Goal: Communication & Community: Answer question/provide support

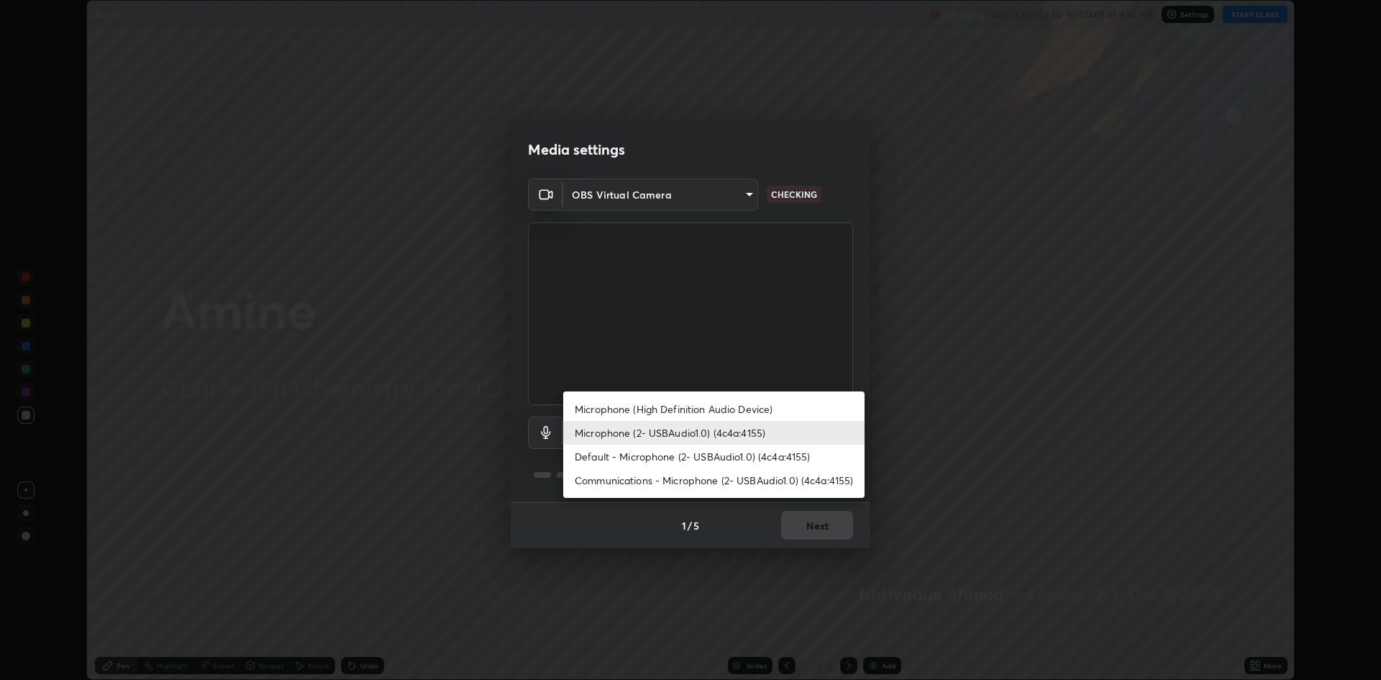
scroll to position [680, 1380]
click at [764, 458] on li "Default - Microphone (2- USBAudio1.0) (4c4a:4155)" at bounding box center [713, 457] width 301 height 24
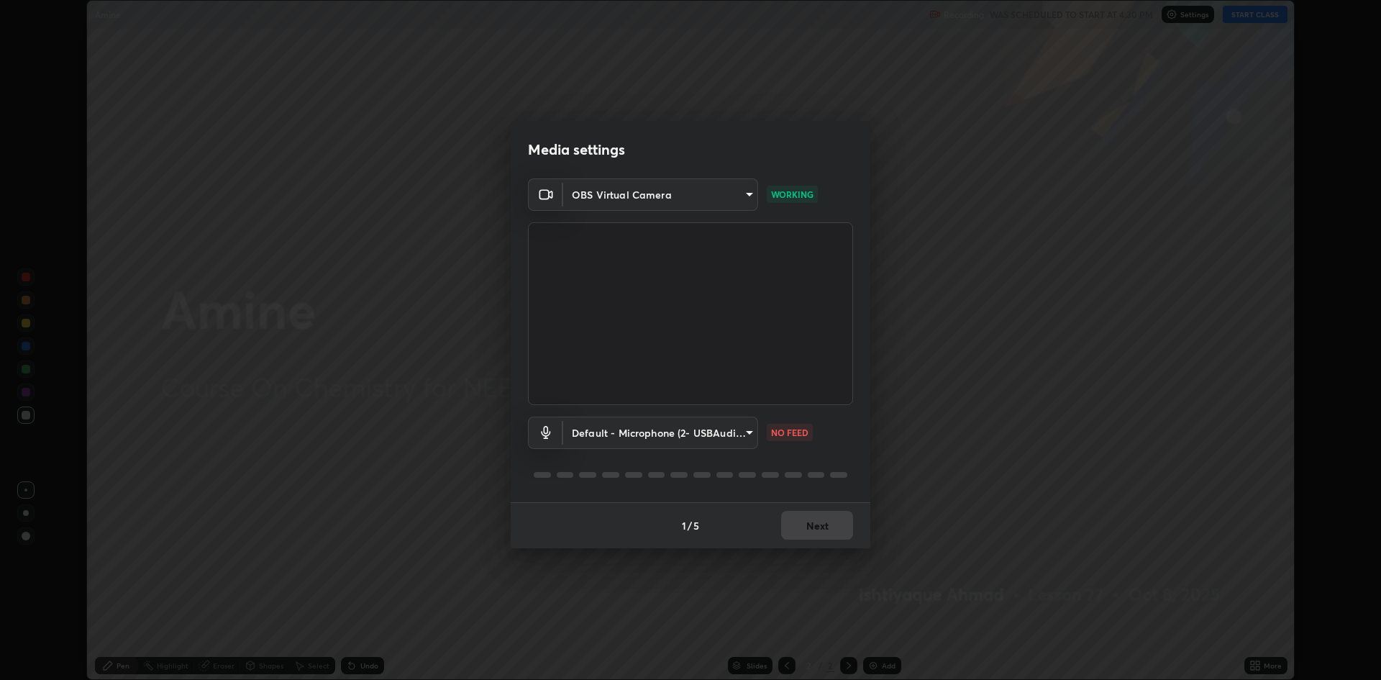
click at [752, 432] on body "Erase all Amine Recording WAS SCHEDULED TO START AT 4:30 PM Settings START CLAS…" at bounding box center [690, 340] width 1381 height 680
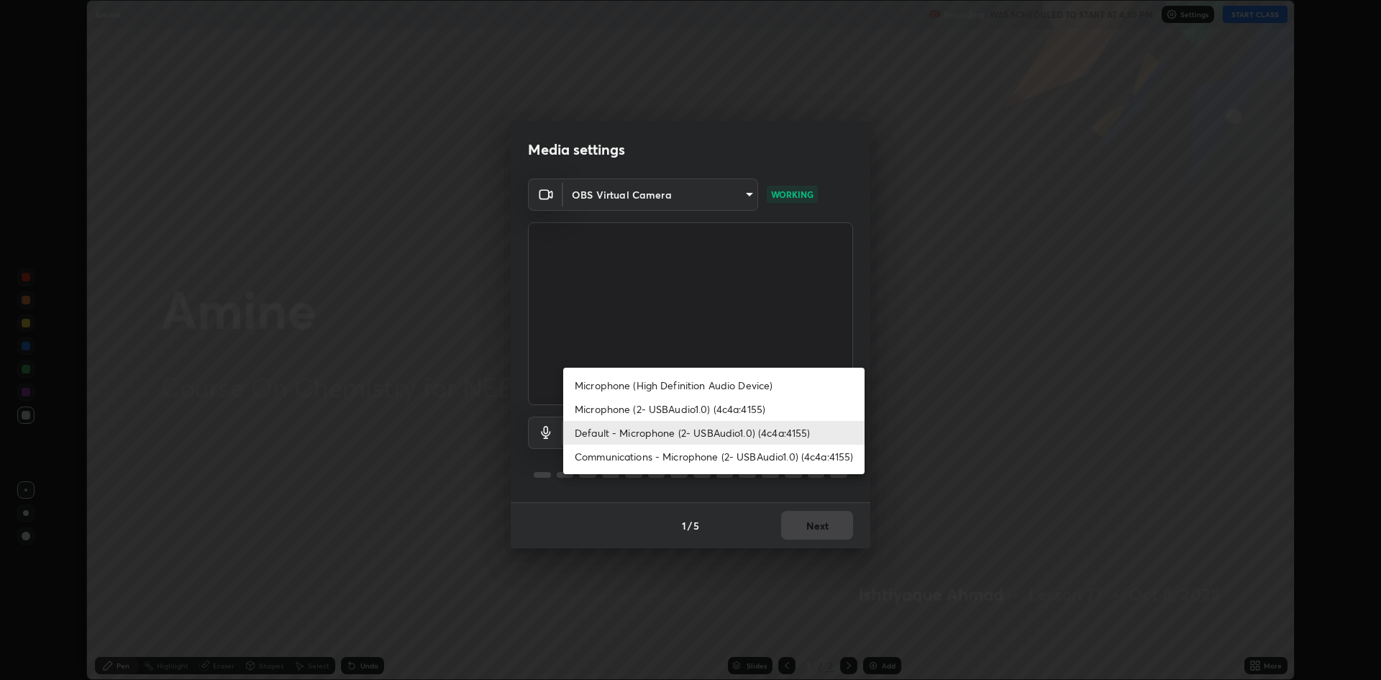
click at [741, 408] on li "Microphone (2- USBAudio1.0) (4c4a:4155)" at bounding box center [713, 409] width 301 height 24
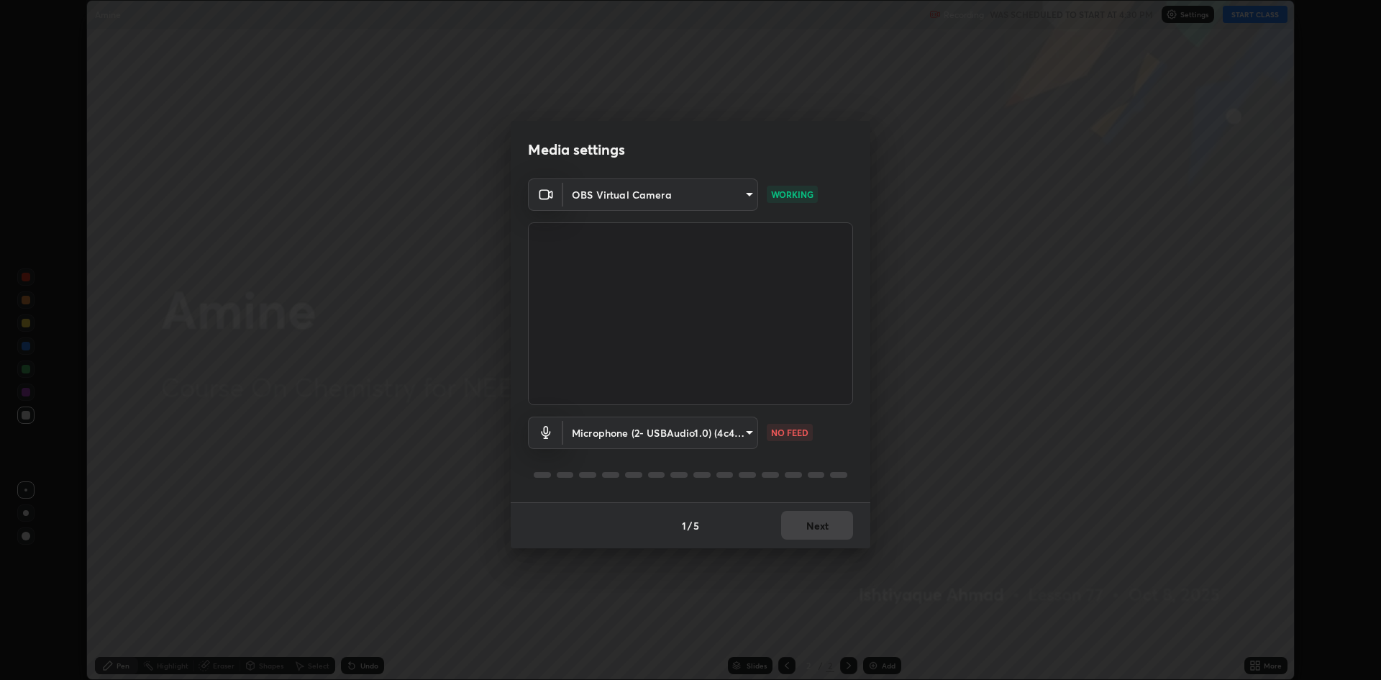
click at [1265, 422] on div "Media settings OBS Virtual Camera f15db0baa701c4a62f1bde0adb77f765ad890decabc36…" at bounding box center [690, 340] width 1381 height 680
click at [1262, 668] on div "Media settings OBS Virtual Camera f15db0baa701c4a62f1bde0adb77f765ad890decabc36…" at bounding box center [690, 340] width 1381 height 680
click at [750, 432] on body "Erase all Amine Recording WAS SCHEDULED TO START AT 4:30 PM Settings START CLAS…" at bounding box center [690, 340] width 1381 height 680
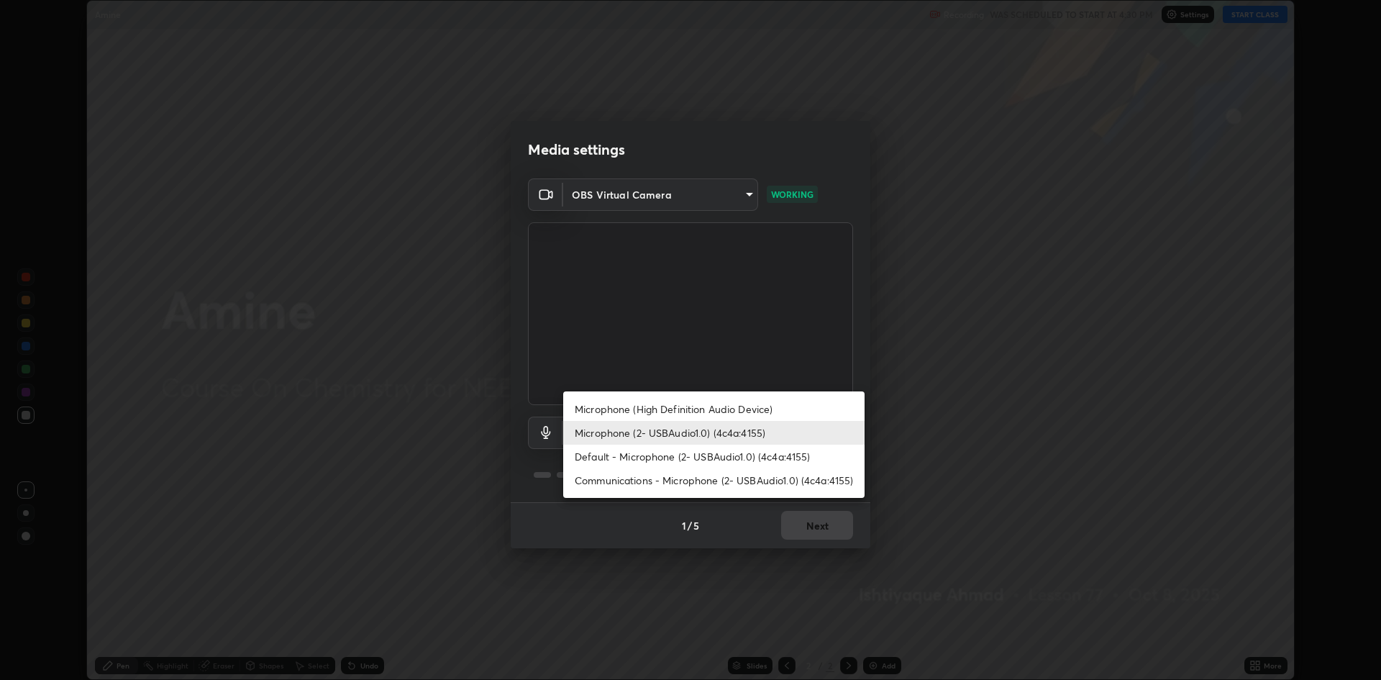
click at [750, 457] on li "Default - Microphone (2- USBAudio1.0) (4c4a:4155)" at bounding box center [713, 457] width 301 height 24
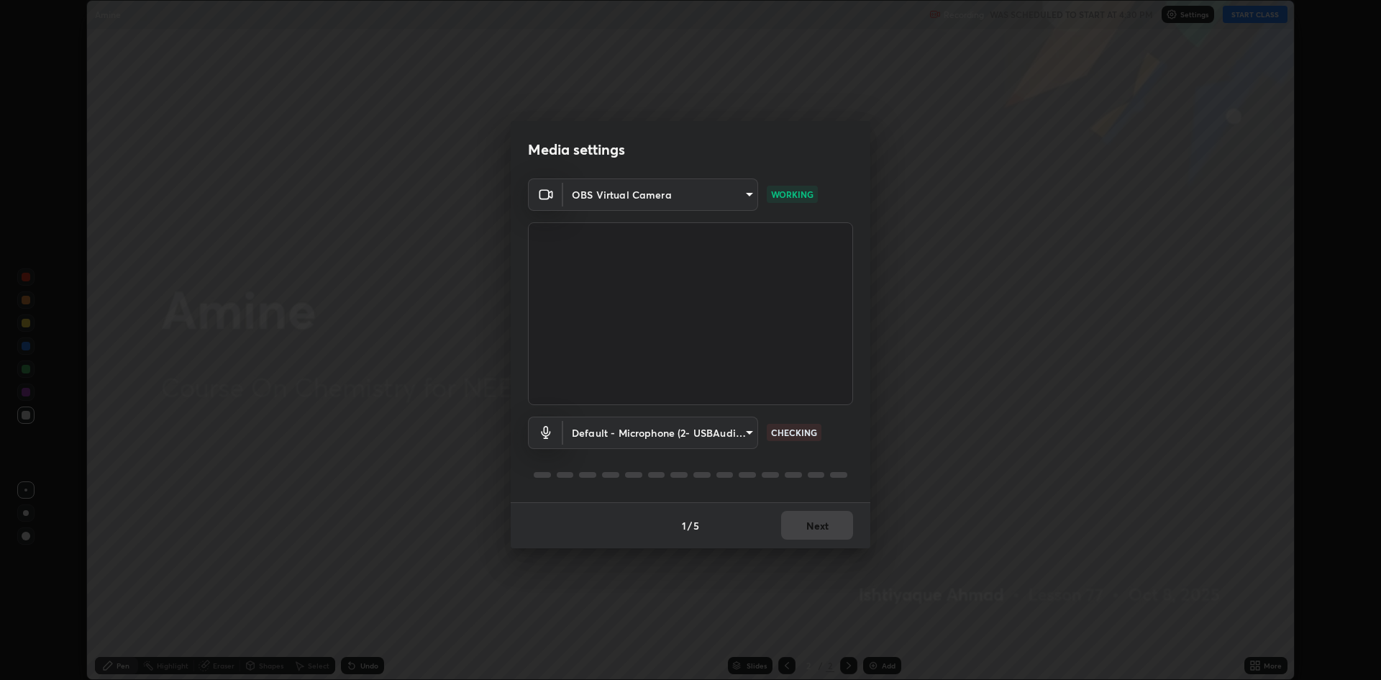
click at [806, 529] on div "1 / 5 Next" at bounding box center [691, 525] width 360 height 46
click at [809, 529] on div "1 / 5 Next" at bounding box center [691, 525] width 360 height 46
click at [659, 432] on body "Erase all Amine Recording WAS SCHEDULED TO START AT 4:30 PM Settings START CLAS…" at bounding box center [690, 340] width 1381 height 680
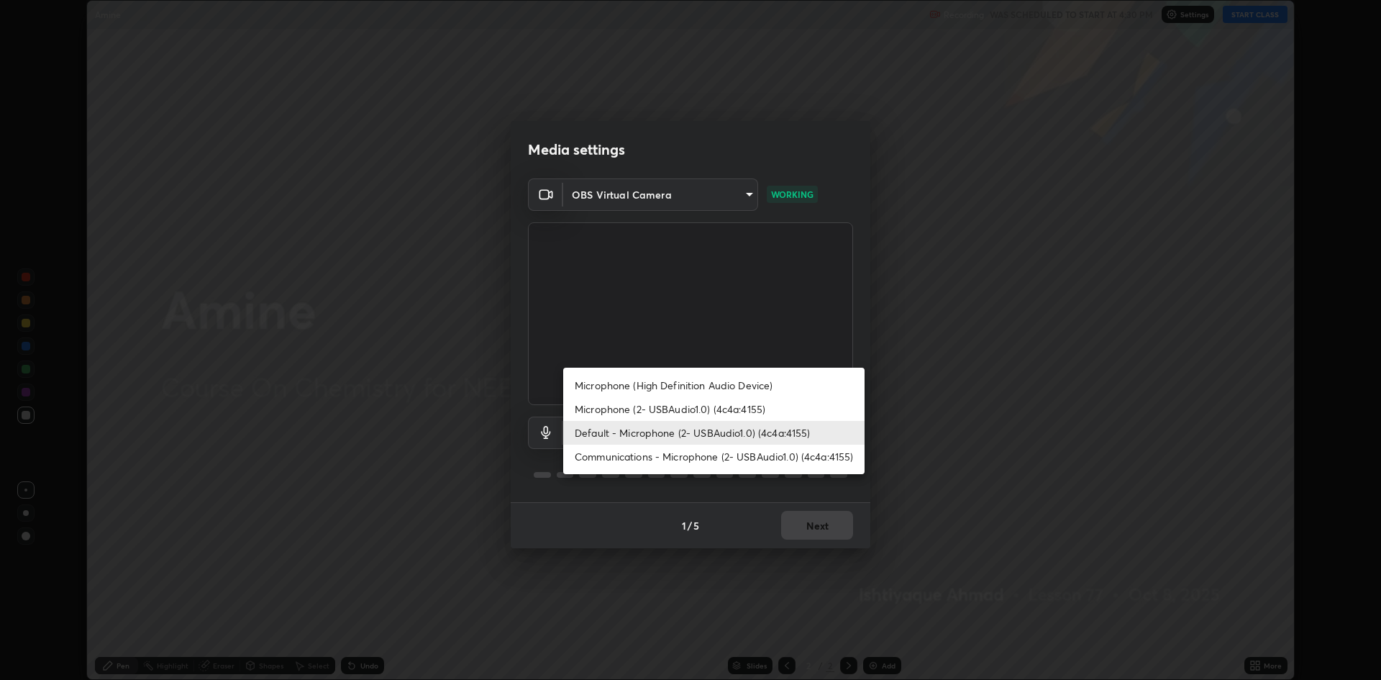
click at [630, 459] on li "Communications - Microphone (2- USBAudio1.0) (4c4a:4155)" at bounding box center [713, 457] width 301 height 24
type input "communications"
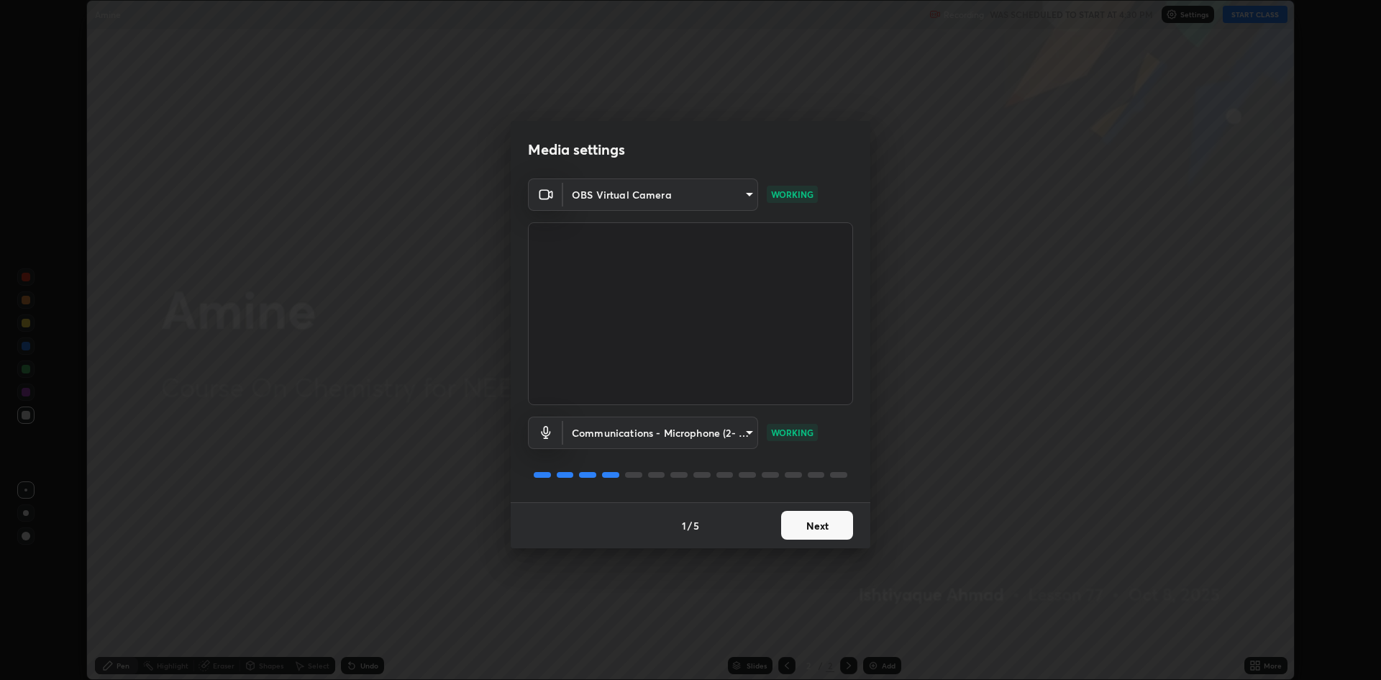
click at [807, 529] on button "Next" at bounding box center [817, 525] width 72 height 29
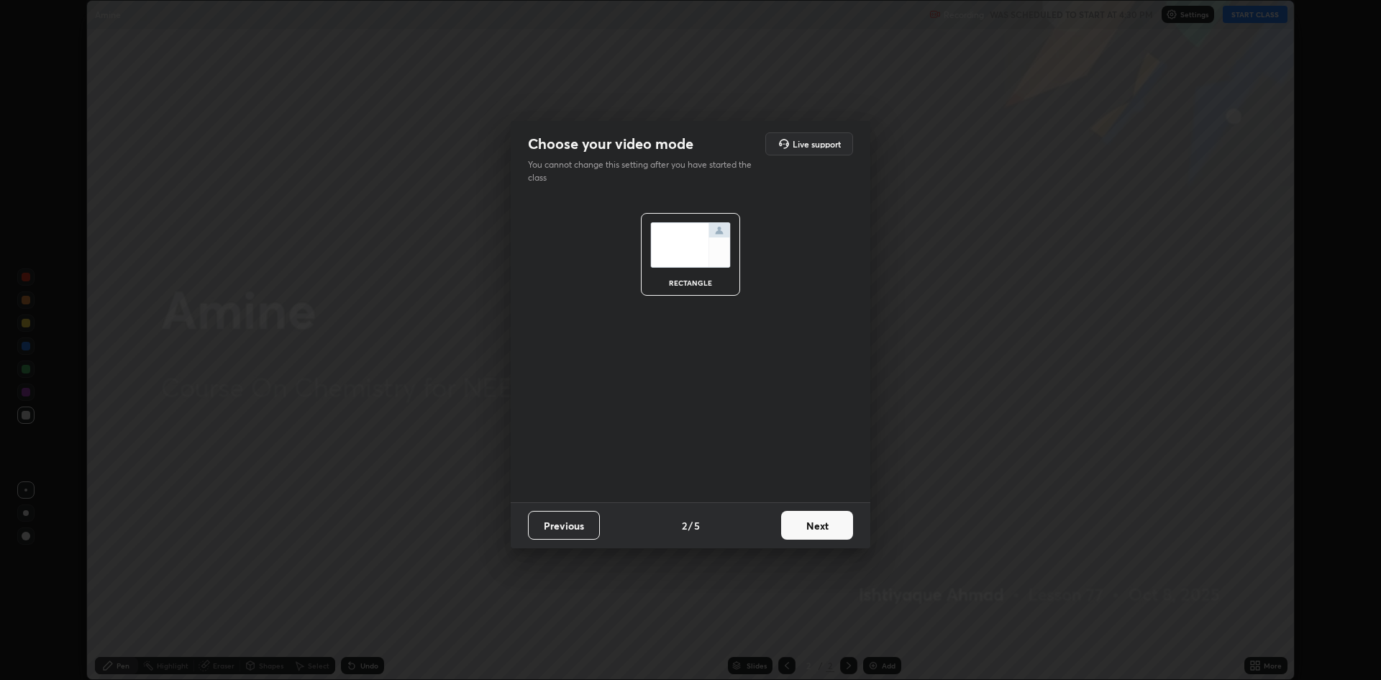
click at [797, 529] on button "Next" at bounding box center [817, 525] width 72 height 29
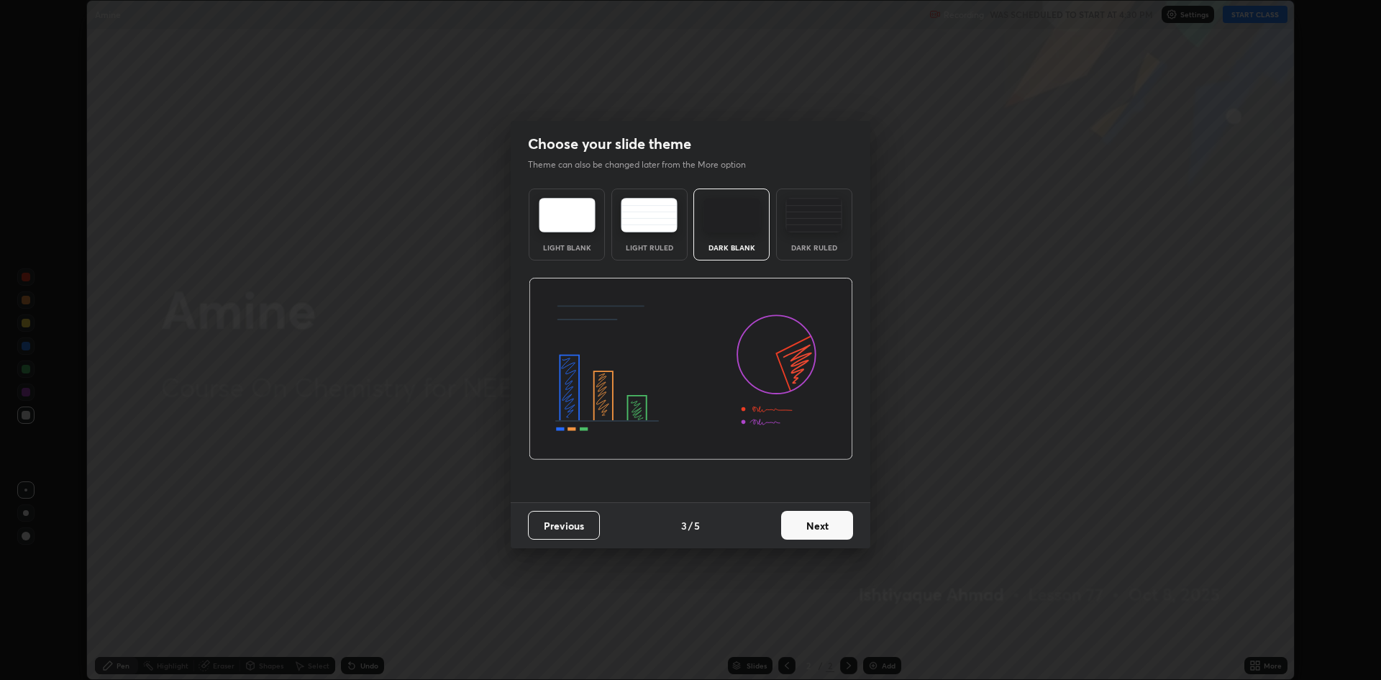
click at [806, 527] on button "Next" at bounding box center [817, 525] width 72 height 29
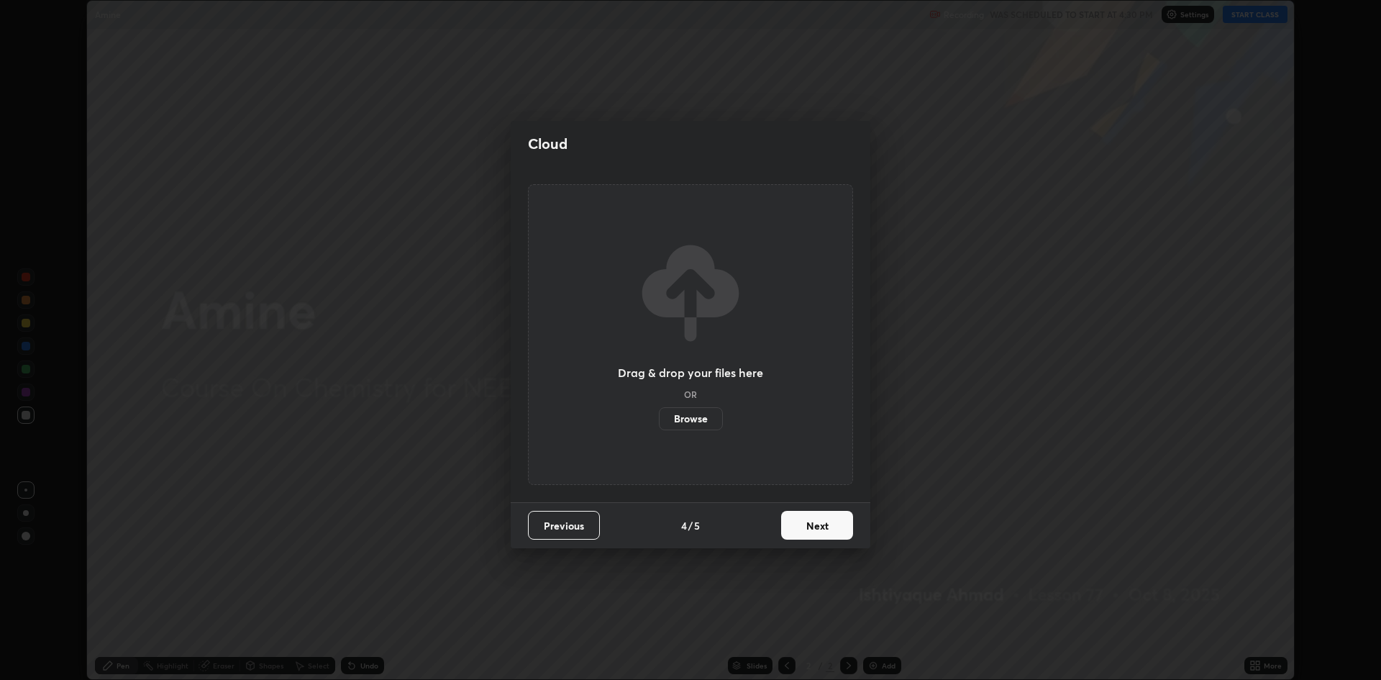
click at [811, 529] on button "Next" at bounding box center [817, 525] width 72 height 29
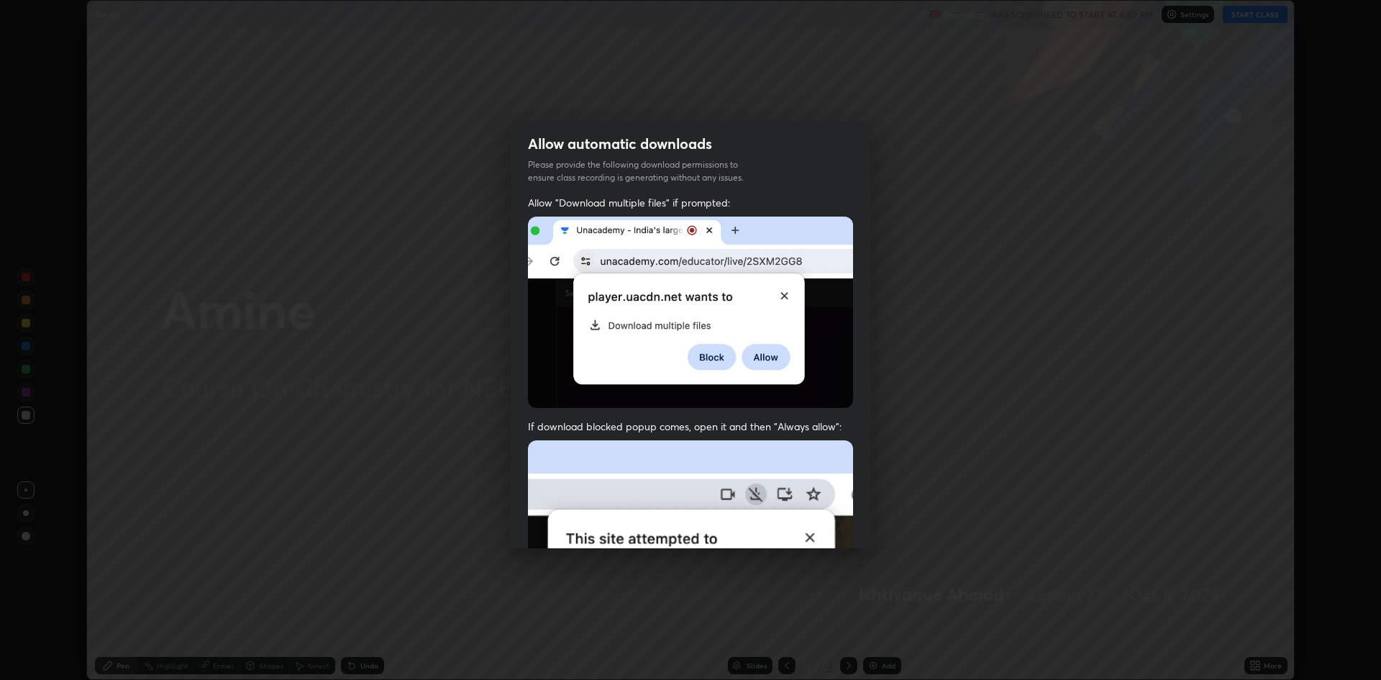
click at [812, 526] on img at bounding box center [690, 597] width 325 height 314
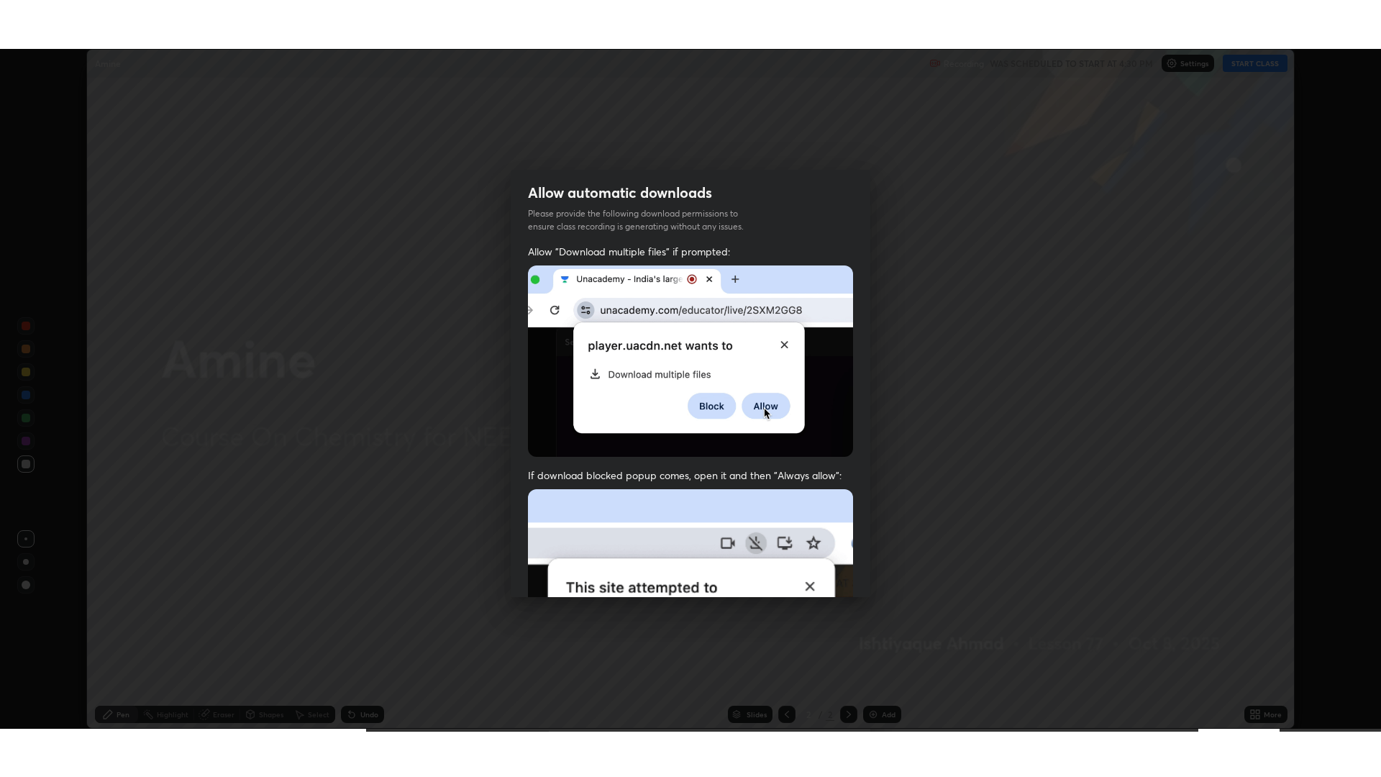
scroll to position [292, 0]
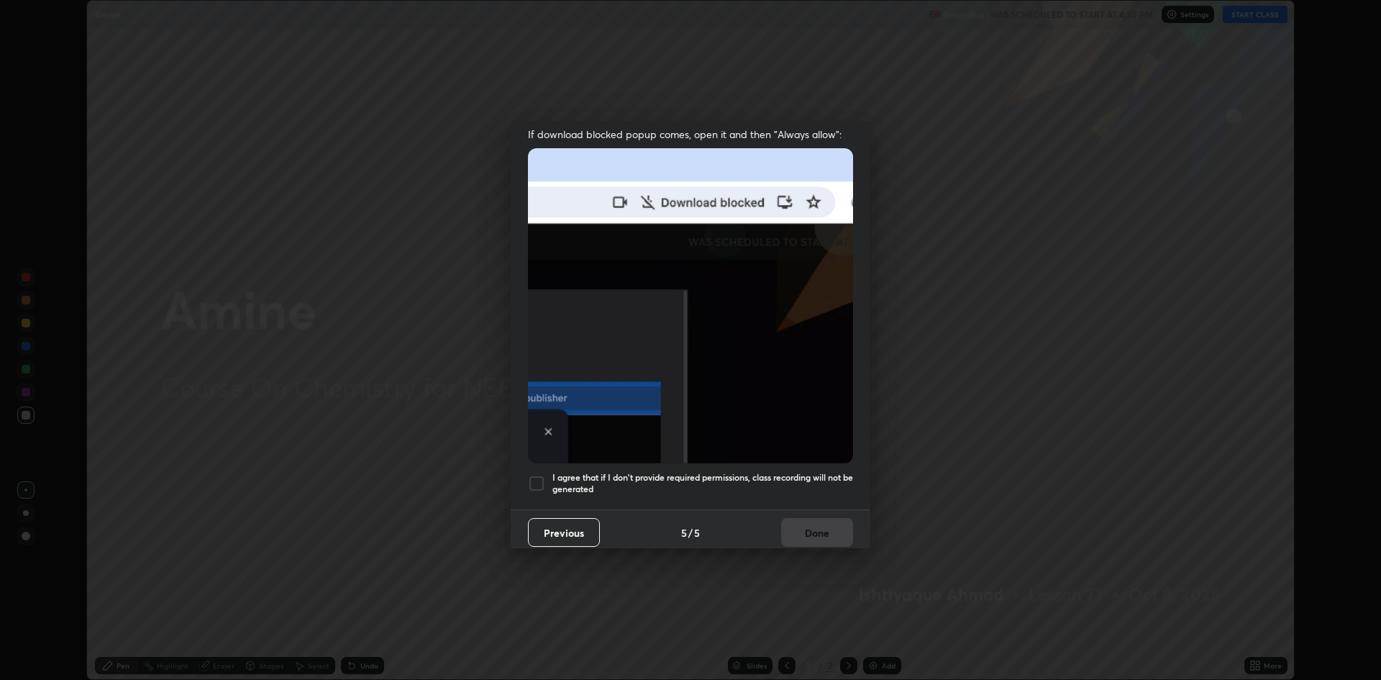
click at [533, 475] on div at bounding box center [536, 483] width 17 height 17
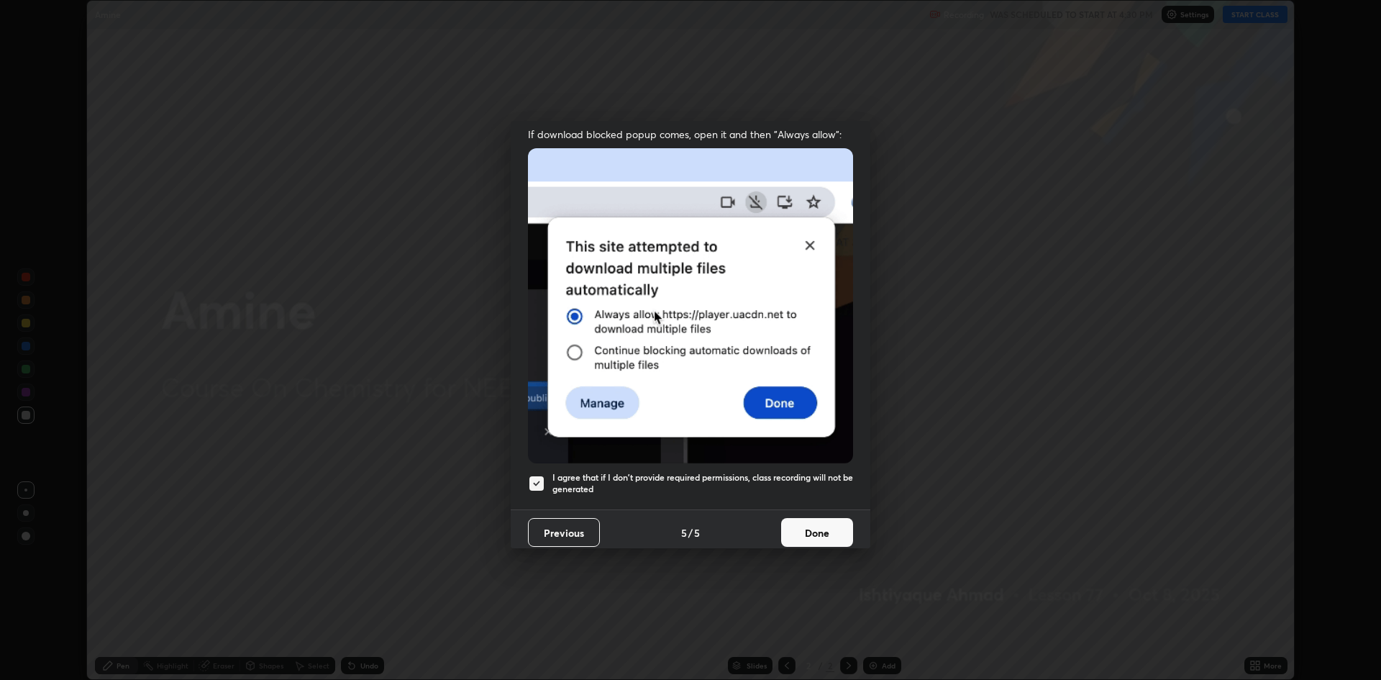
click at [801, 523] on button "Done" at bounding box center [817, 532] width 72 height 29
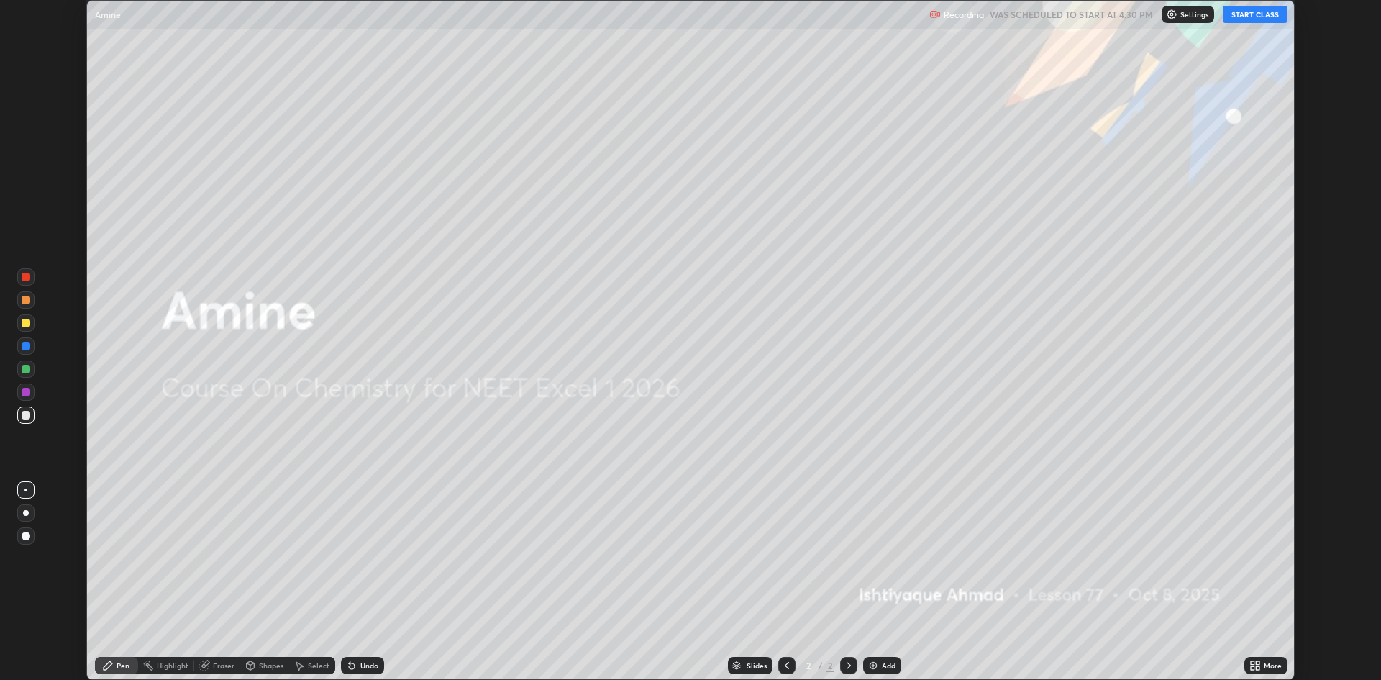
click at [1242, 19] on button "START CLASS" at bounding box center [1255, 14] width 65 height 17
click at [1254, 665] on icon at bounding box center [1255, 666] width 12 height 12
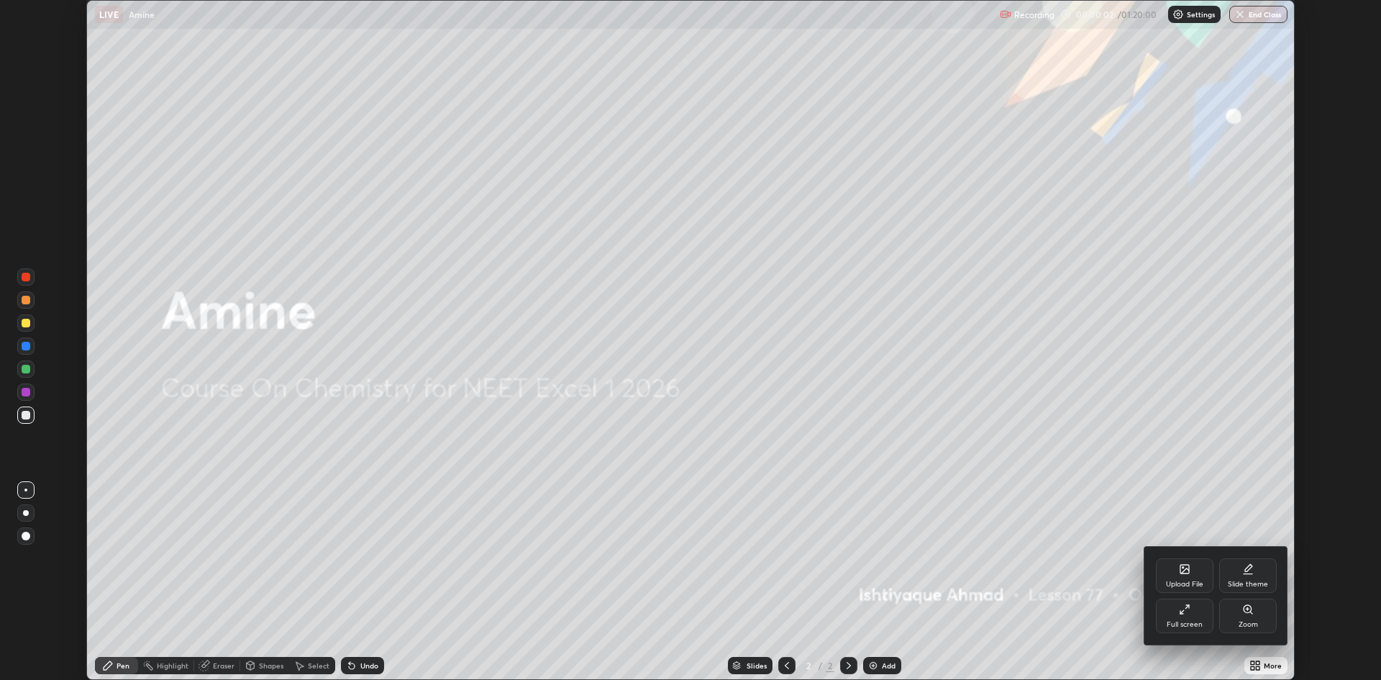
click at [1189, 621] on div "Full screen" at bounding box center [1185, 624] width 36 height 7
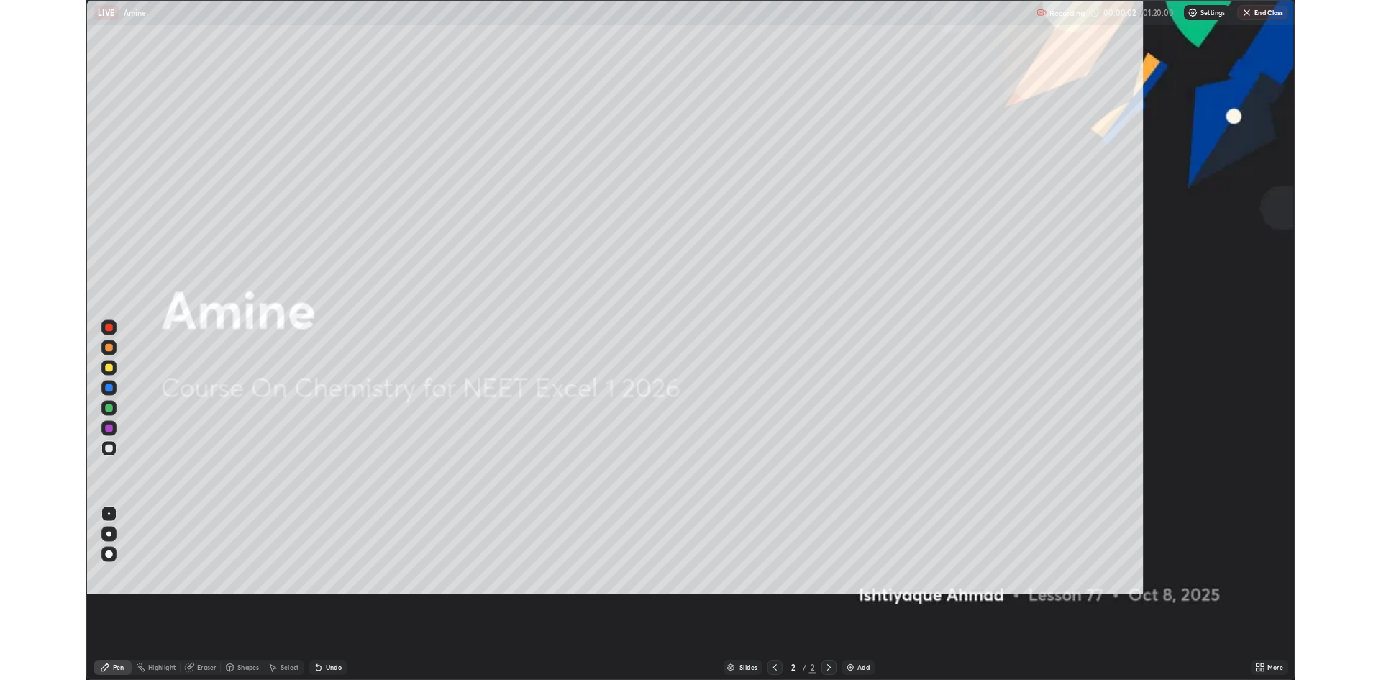
scroll to position [777, 1381]
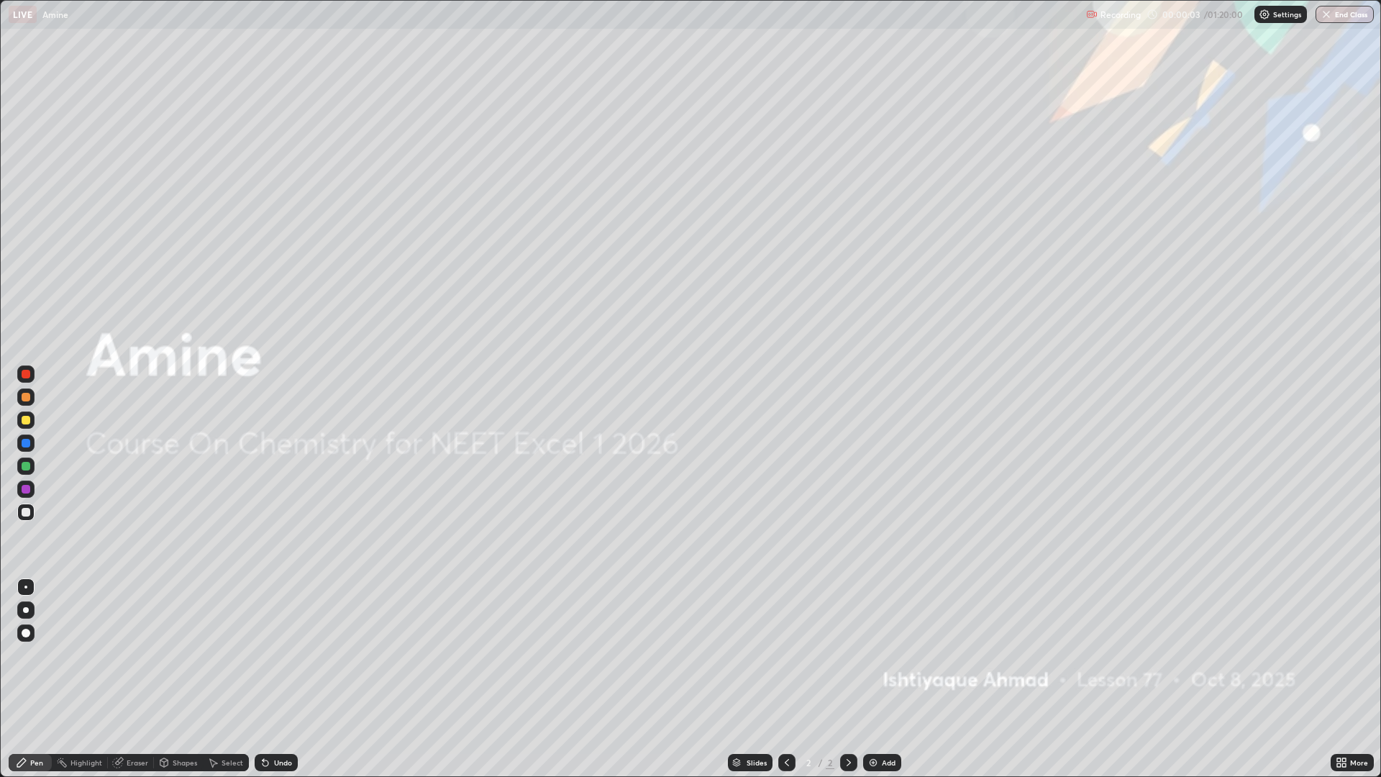
click at [882, 679] on div "Add" at bounding box center [889, 762] width 14 height 7
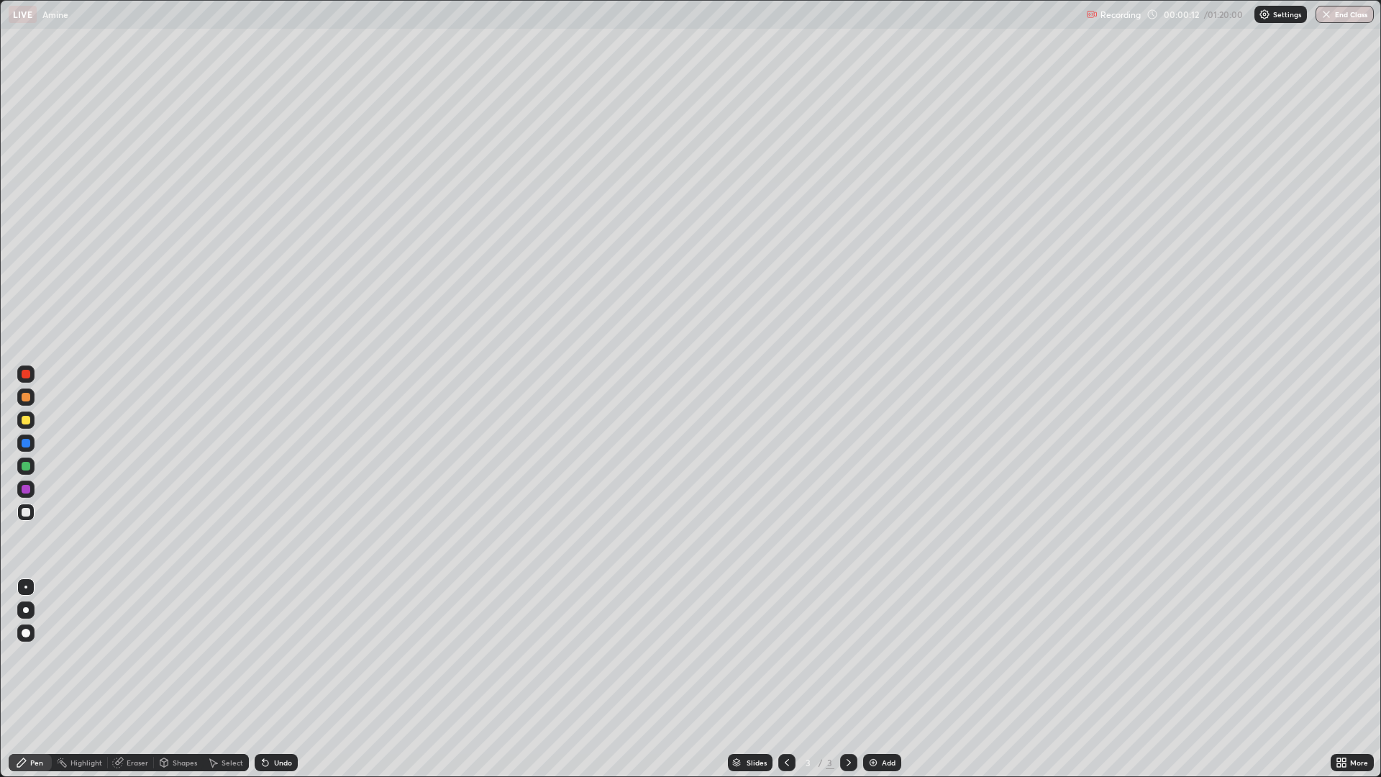
click at [27, 420] on div at bounding box center [26, 420] width 9 height 9
click at [25, 511] on div at bounding box center [26, 512] width 9 height 9
click at [132, 679] on div "Eraser" at bounding box center [138, 762] width 22 height 7
click at [29, 679] on icon at bounding box center [27, 689] width 8 height 7
click at [37, 679] on div "Pen" at bounding box center [30, 762] width 43 height 17
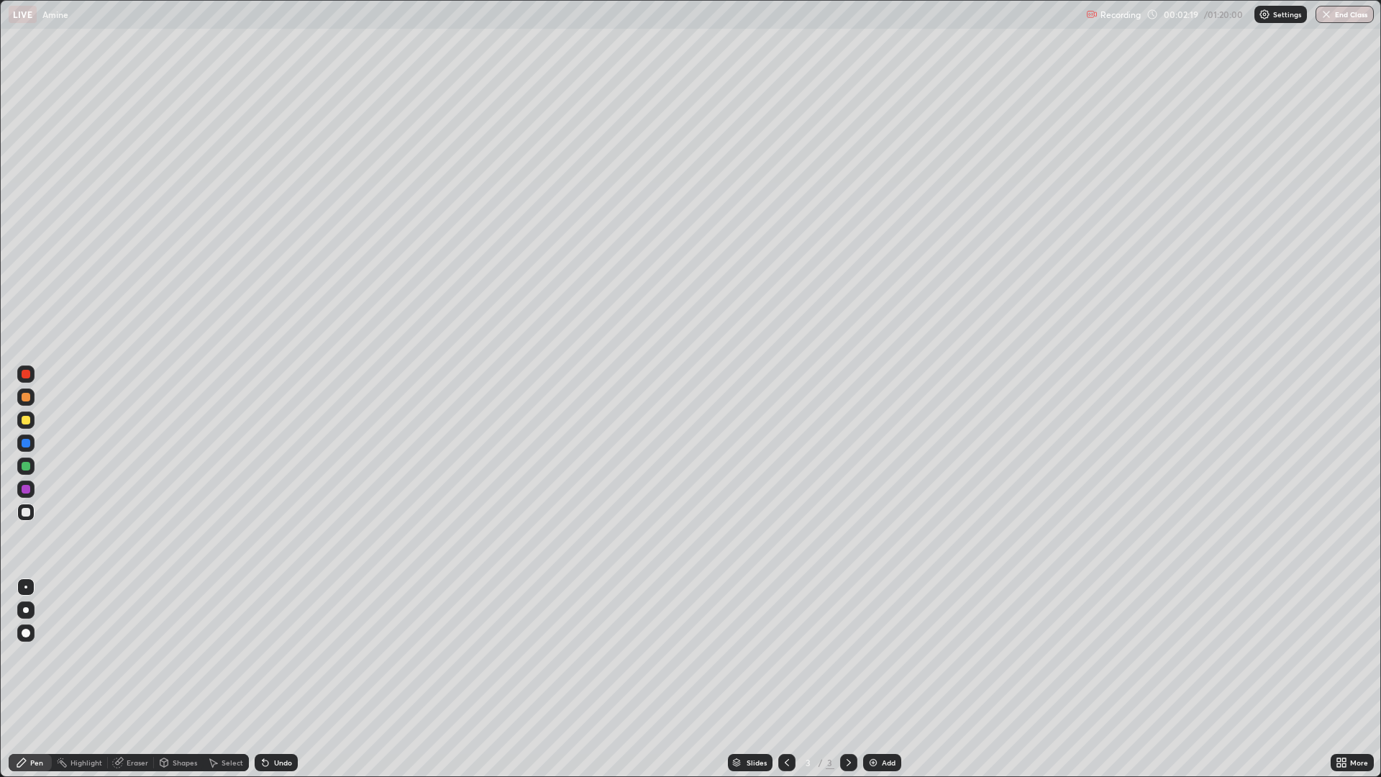
click at [24, 422] on div at bounding box center [26, 420] width 9 height 9
click at [139, 679] on div "Eraser" at bounding box center [138, 762] width 22 height 7
click at [29, 679] on icon at bounding box center [26, 691] width 12 height 12
click at [36, 679] on div "Pen" at bounding box center [36, 762] width 13 height 7
click at [27, 517] on div at bounding box center [25, 512] width 17 height 17
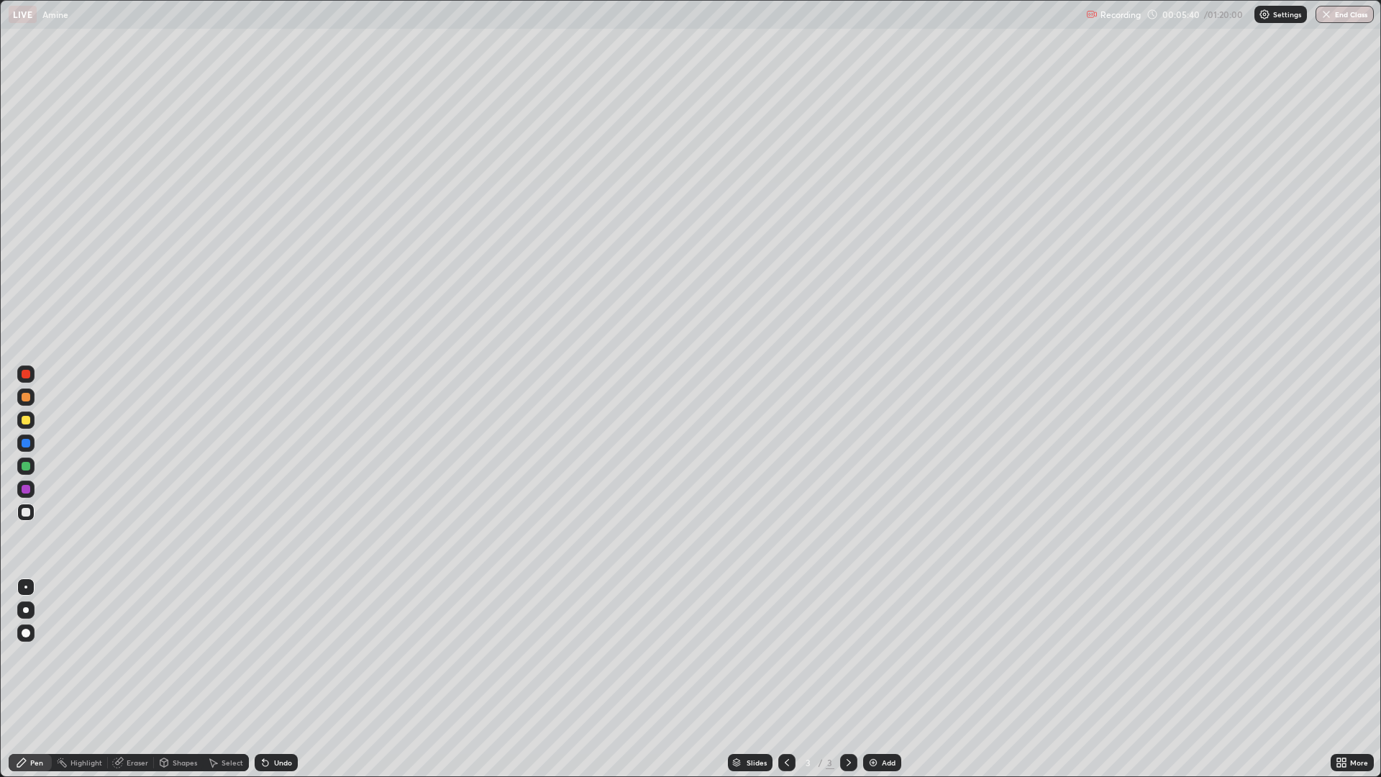
click at [133, 679] on div "Eraser" at bounding box center [138, 762] width 22 height 7
click at [27, 679] on icon at bounding box center [27, 689] width 8 height 7
click at [47, 679] on div "Pen" at bounding box center [30, 762] width 43 height 17
click at [26, 421] on div at bounding box center [26, 420] width 9 height 9
click at [876, 679] on img at bounding box center [873, 763] width 12 height 12
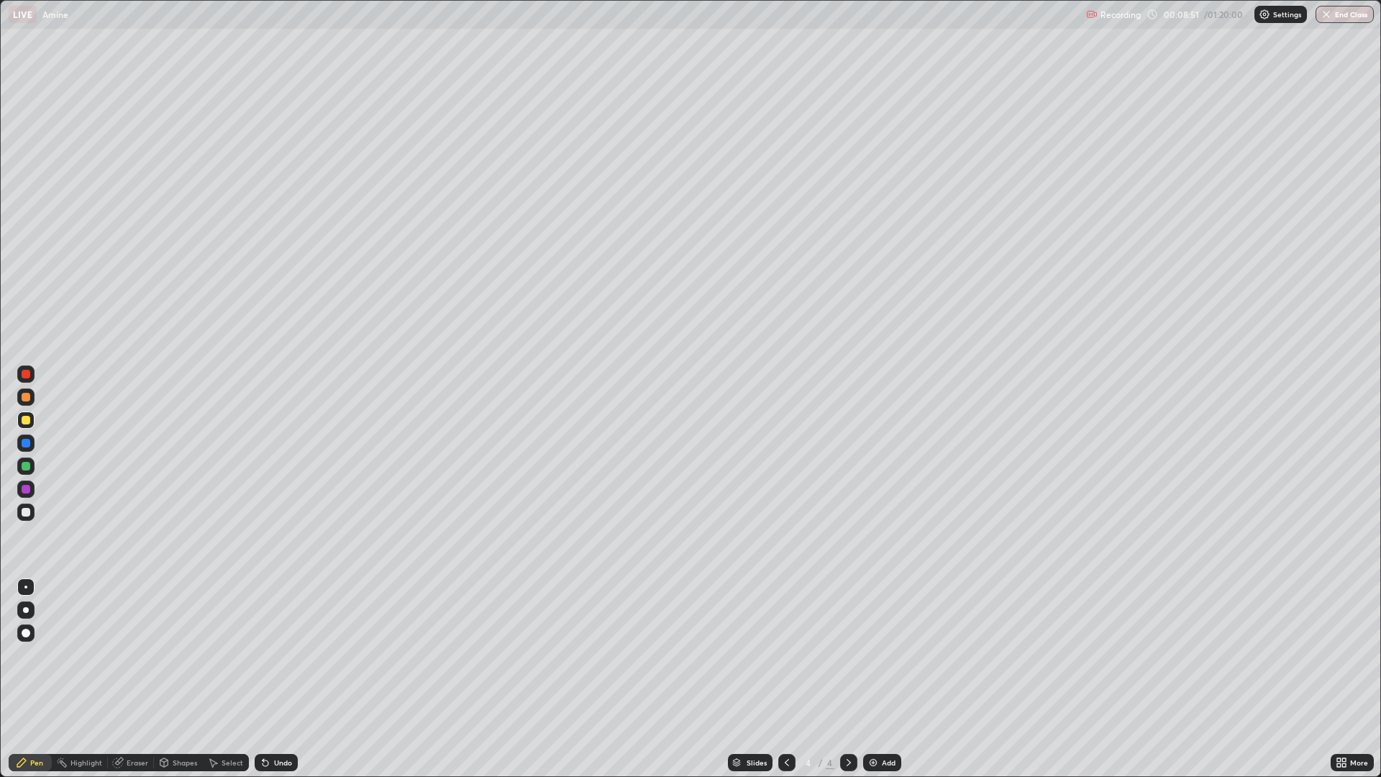
click at [27, 465] on div at bounding box center [26, 466] width 9 height 9
click at [876, 679] on img at bounding box center [873, 763] width 12 height 12
click at [785, 679] on icon at bounding box center [787, 763] width 12 height 12
click at [787, 679] on icon at bounding box center [787, 763] width 12 height 12
click at [840, 679] on div at bounding box center [848, 762] width 17 height 17
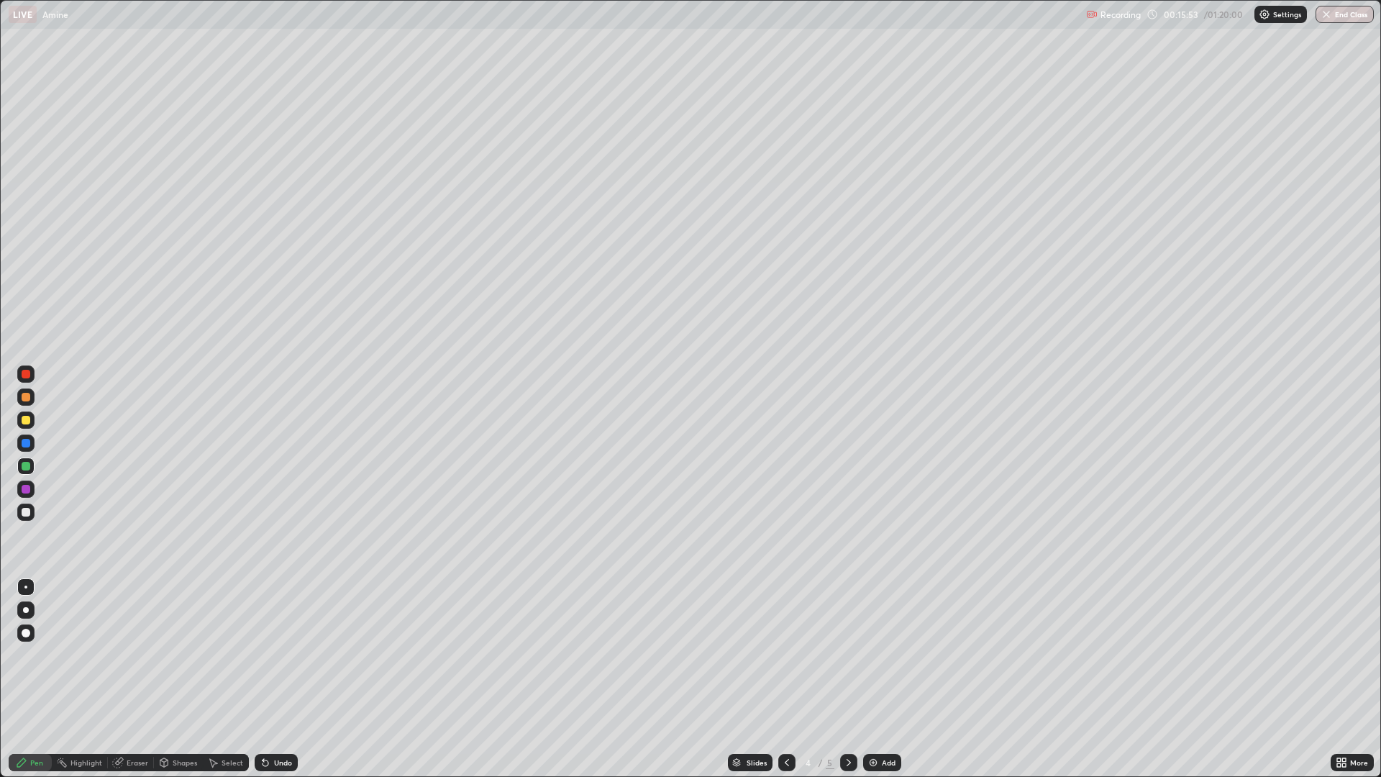
click at [24, 422] on div at bounding box center [26, 420] width 9 height 9
click at [22, 465] on div at bounding box center [26, 466] width 9 height 9
click at [25, 509] on div at bounding box center [26, 512] width 9 height 9
click at [23, 511] on div at bounding box center [26, 512] width 9 height 9
click at [134, 679] on div "Eraser" at bounding box center [131, 762] width 46 height 17
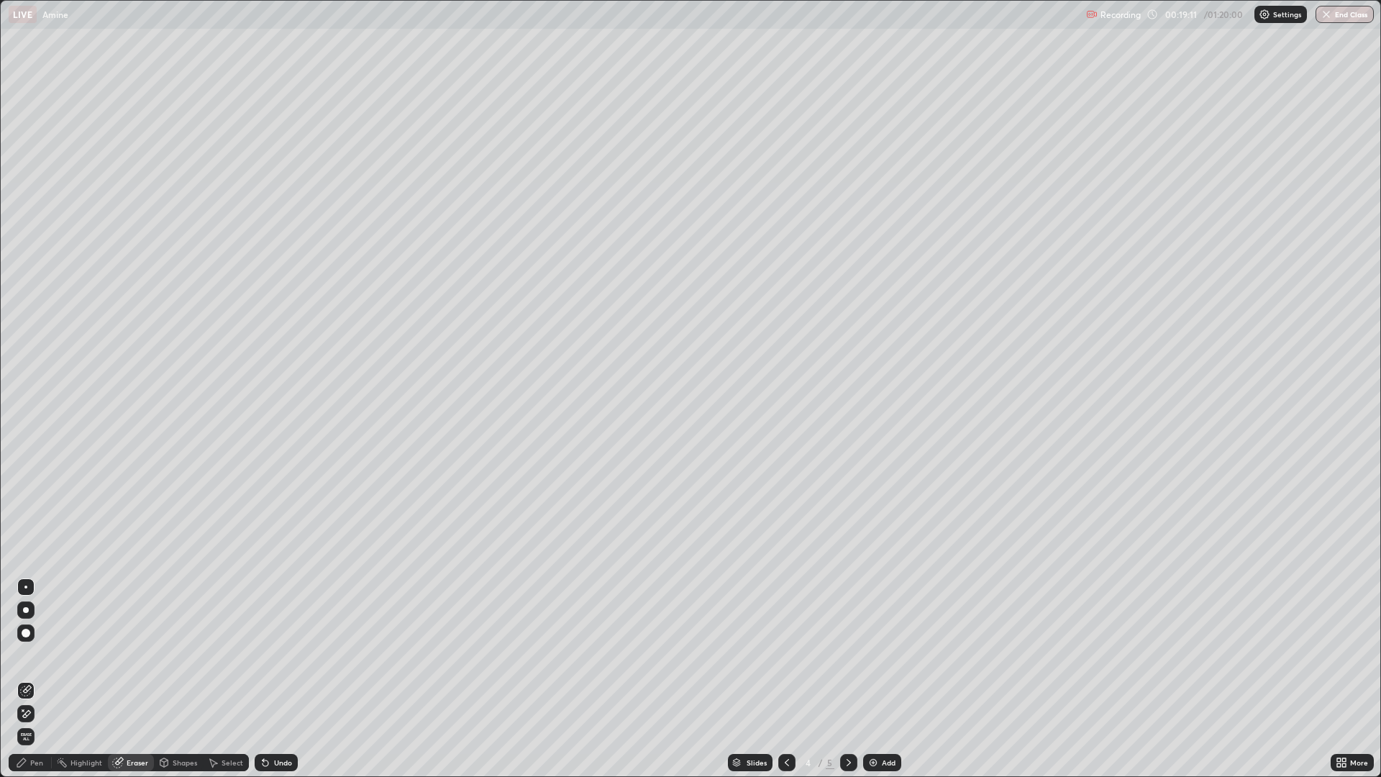
click at [25, 679] on icon at bounding box center [27, 689] width 8 height 7
click at [44, 679] on div "Pen" at bounding box center [30, 762] width 43 height 17
click at [131, 679] on div "Eraser" at bounding box center [138, 762] width 22 height 7
click at [30, 679] on icon at bounding box center [26, 691] width 12 height 12
click at [42, 679] on div "Pen" at bounding box center [30, 762] width 43 height 17
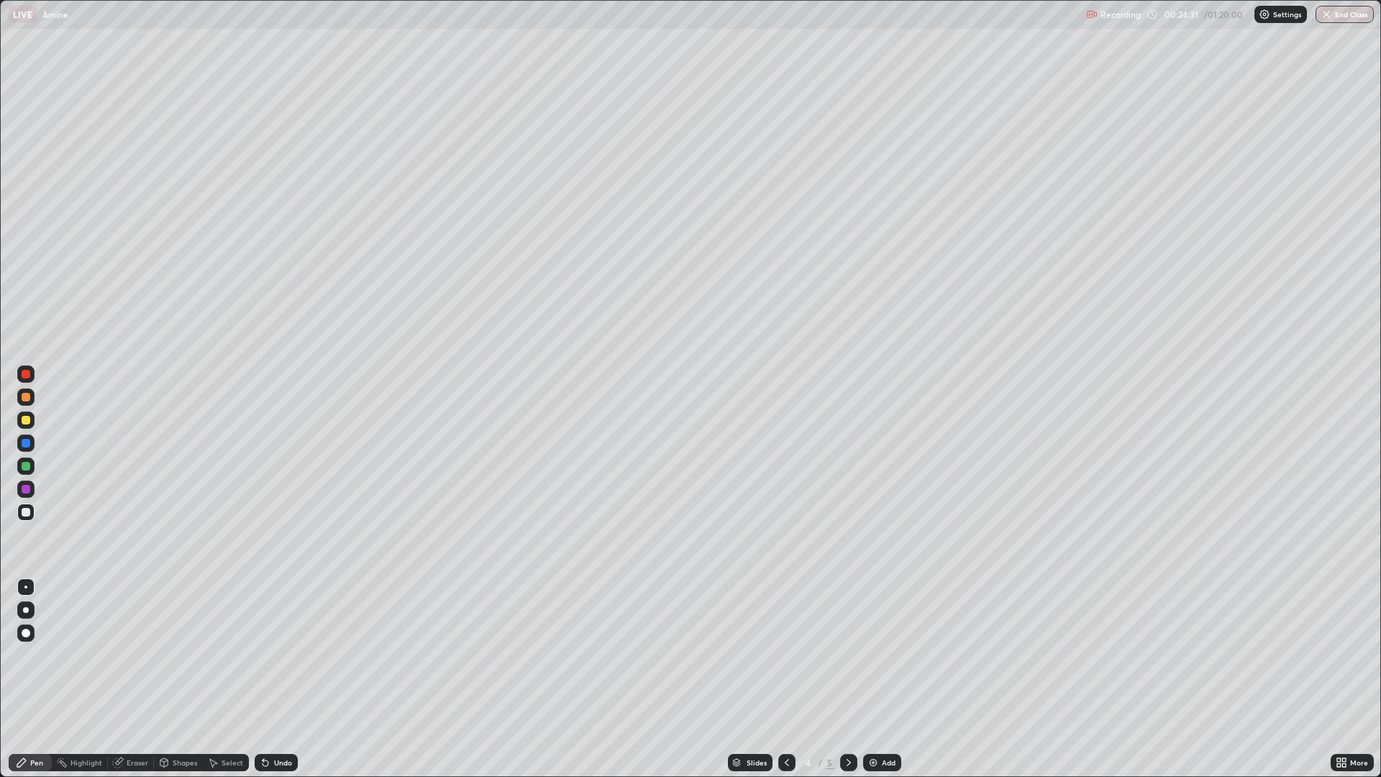
click at [873, 679] on img at bounding box center [873, 763] width 12 height 12
click at [22, 423] on div at bounding box center [26, 420] width 9 height 9
click at [127, 679] on div "Eraser" at bounding box center [138, 762] width 22 height 7
click at [28, 679] on icon at bounding box center [26, 691] width 12 height 12
click at [42, 679] on div "Pen" at bounding box center [36, 762] width 13 height 7
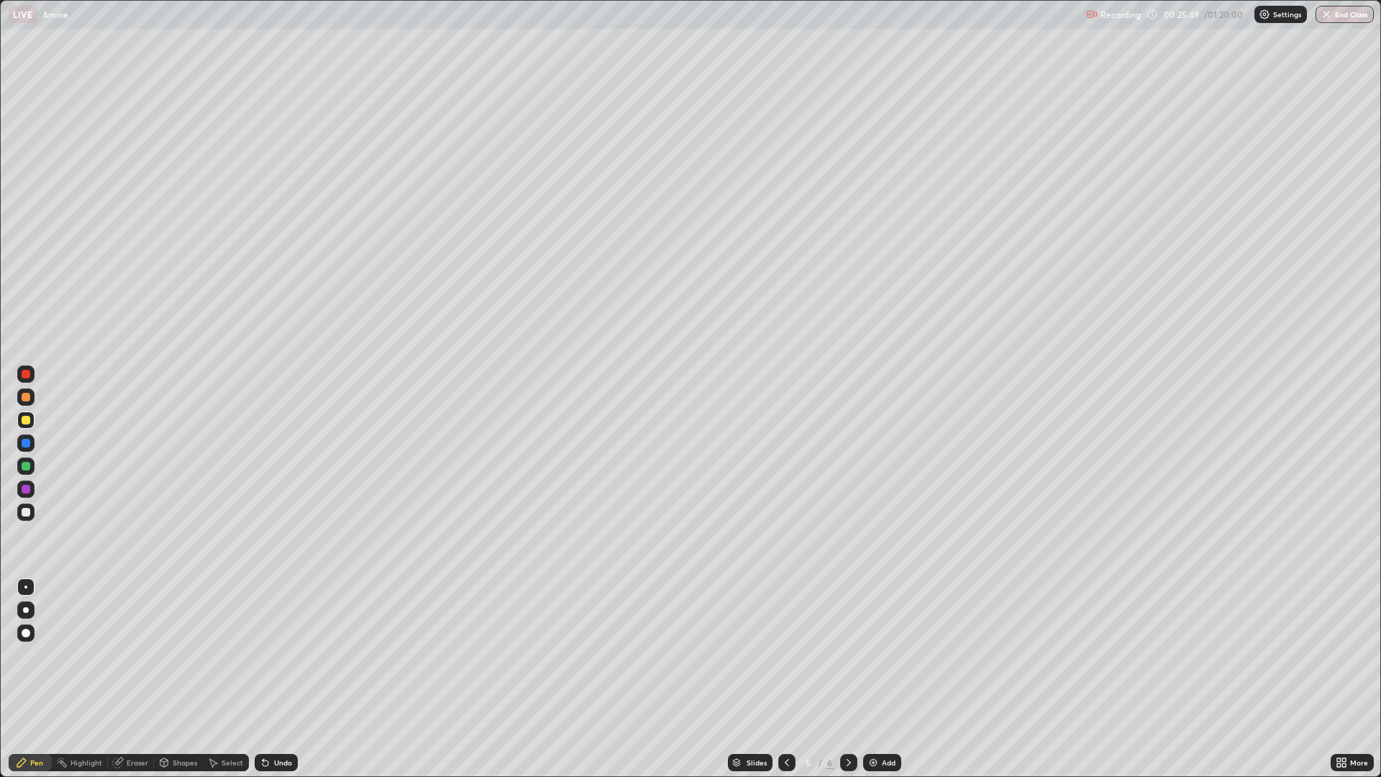
click at [26, 513] on div at bounding box center [26, 512] width 9 height 9
click at [143, 679] on div "Eraser" at bounding box center [138, 762] width 22 height 7
click at [31, 679] on icon at bounding box center [26, 691] width 12 height 12
click at [36, 679] on div "Pen" at bounding box center [36, 762] width 13 height 7
click at [24, 420] on div at bounding box center [26, 420] width 9 height 9
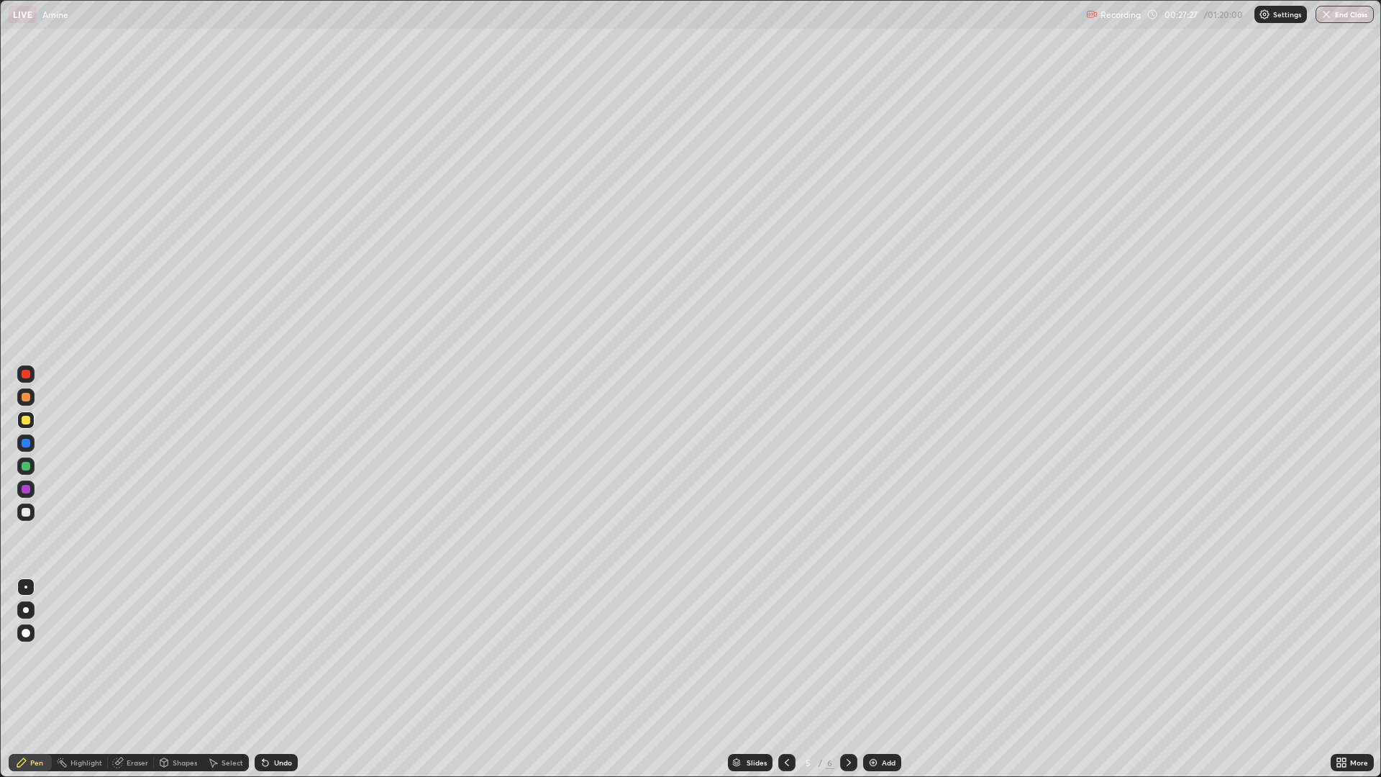
click at [29, 511] on div at bounding box center [26, 512] width 9 height 9
click at [876, 679] on img at bounding box center [873, 763] width 12 height 12
click at [27, 422] on div at bounding box center [26, 420] width 9 height 9
click at [24, 511] on div at bounding box center [26, 512] width 9 height 9
click at [29, 420] on div at bounding box center [26, 420] width 9 height 9
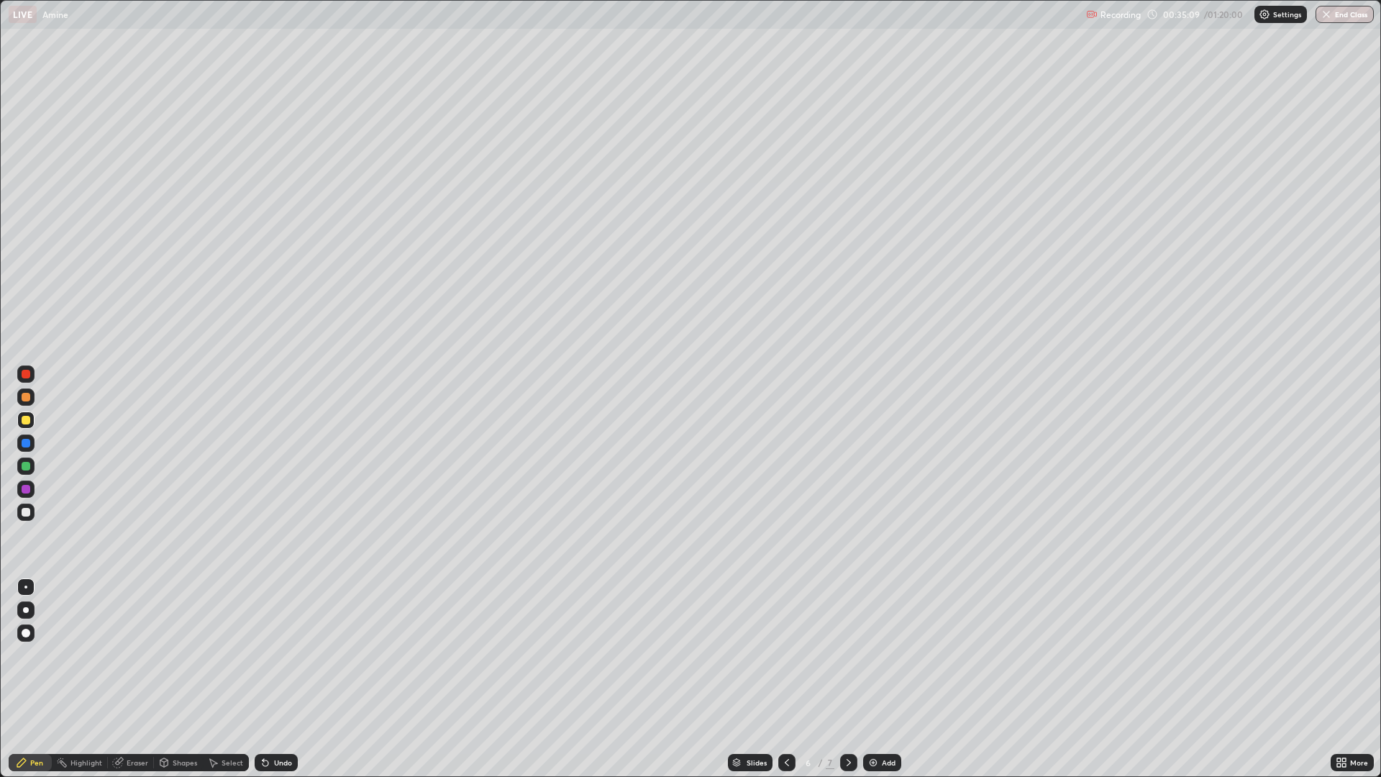
click at [28, 517] on div at bounding box center [25, 512] width 17 height 17
click at [132, 679] on div "Eraser" at bounding box center [131, 762] width 46 height 17
click at [25, 679] on div at bounding box center [25, 690] width 17 height 17
click at [32, 679] on div "Pen" at bounding box center [36, 762] width 13 height 7
click at [140, 679] on div "Eraser" at bounding box center [138, 762] width 22 height 7
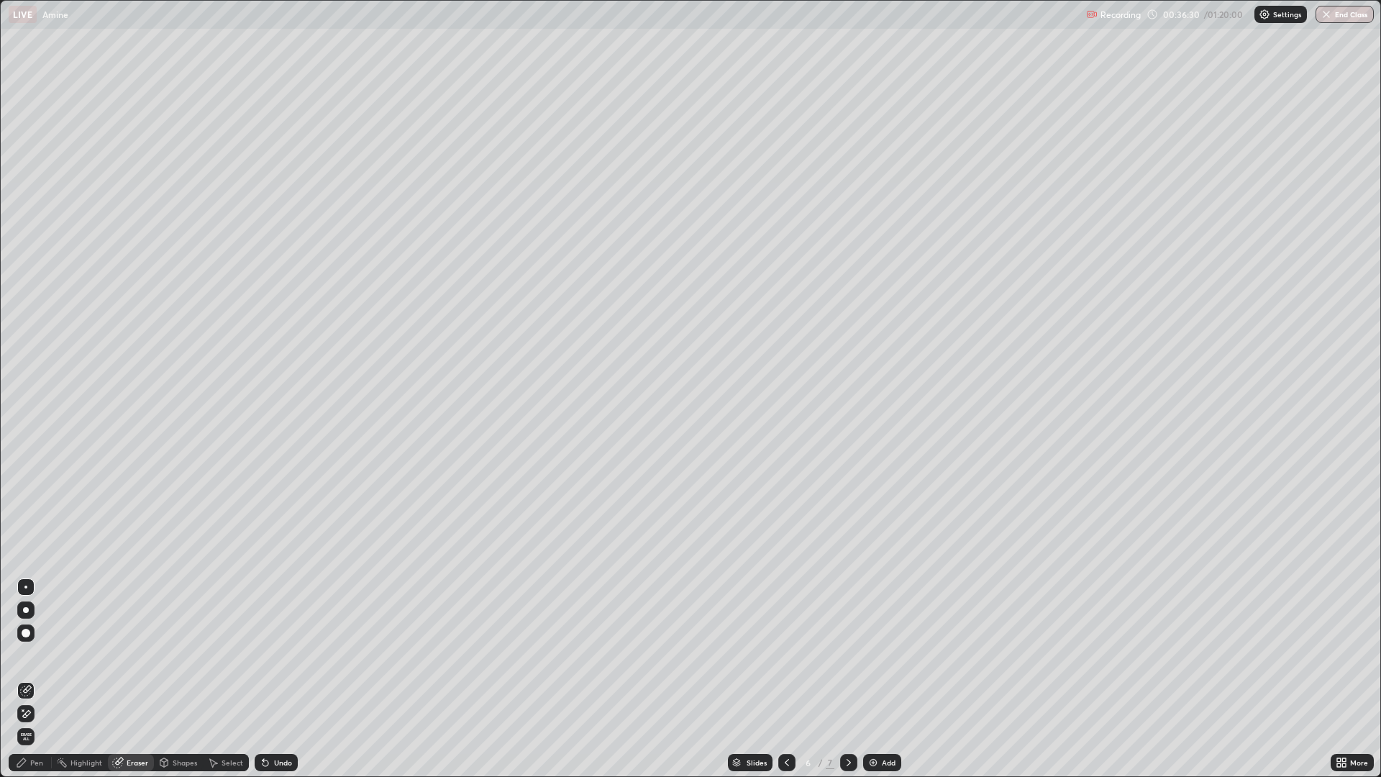
click at [26, 679] on icon at bounding box center [26, 691] width 12 height 12
click at [35, 679] on div "Pen" at bounding box center [36, 762] width 13 height 7
click at [870, 679] on img at bounding box center [873, 763] width 12 height 12
click at [23, 510] on div at bounding box center [26, 512] width 9 height 9
click at [27, 421] on div at bounding box center [26, 420] width 9 height 9
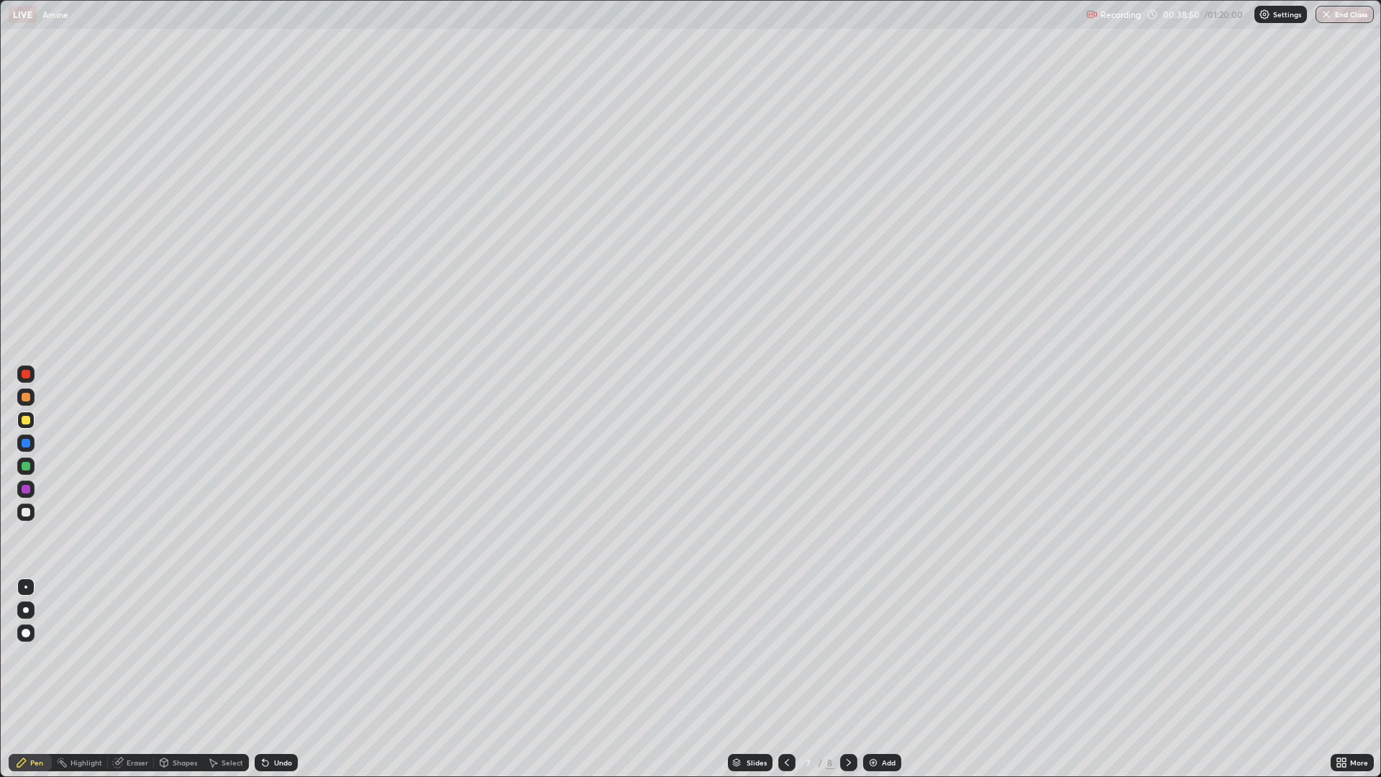
click at [27, 513] on div at bounding box center [26, 512] width 9 height 9
click at [31, 418] on div at bounding box center [25, 419] width 17 height 17
click at [29, 512] on div at bounding box center [26, 512] width 9 height 9
click at [25, 443] on div at bounding box center [26, 443] width 9 height 9
click at [24, 422] on div at bounding box center [26, 420] width 9 height 9
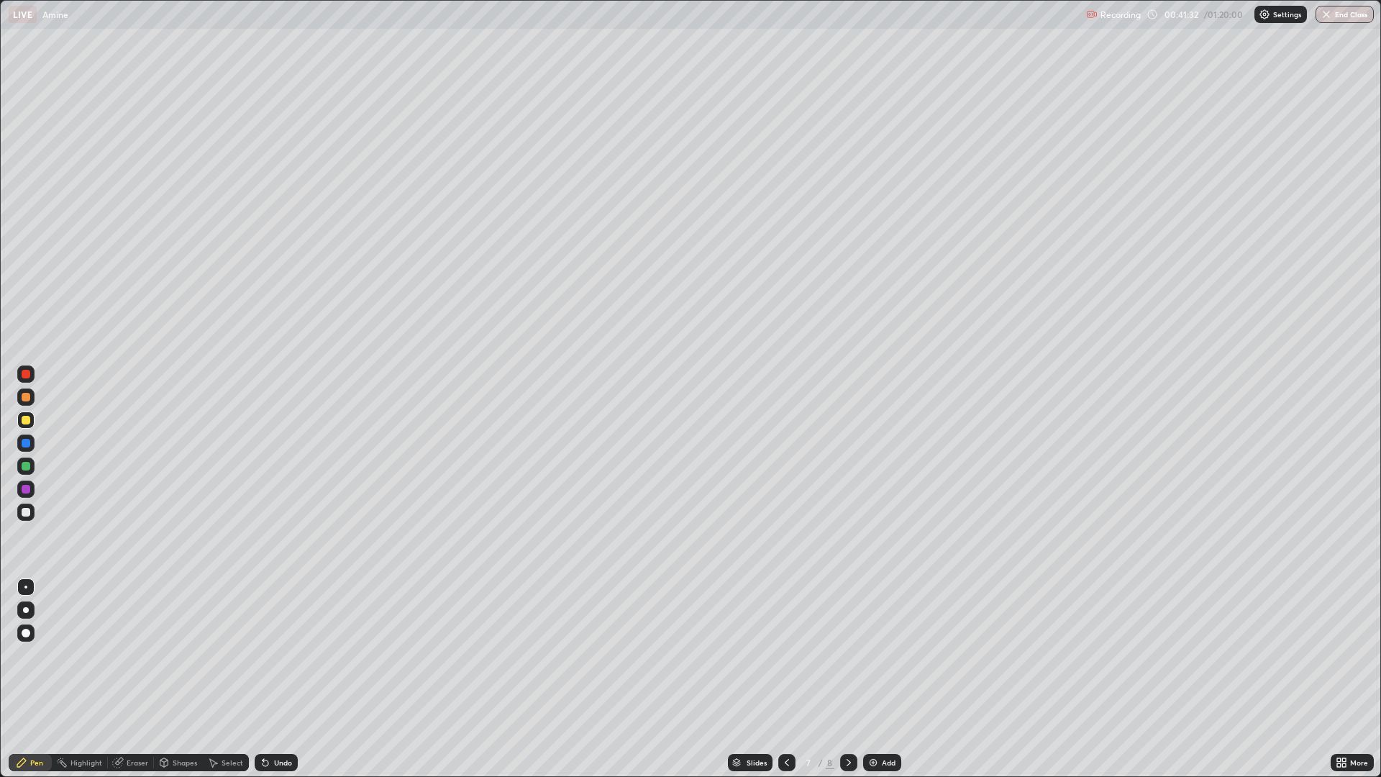
click at [27, 510] on div at bounding box center [26, 512] width 9 height 9
click at [24, 422] on div at bounding box center [26, 420] width 9 height 9
click at [136, 679] on div "Eraser" at bounding box center [138, 762] width 22 height 7
click at [28, 679] on icon at bounding box center [26, 691] width 12 height 12
click at [37, 679] on div "Pen" at bounding box center [36, 762] width 13 height 7
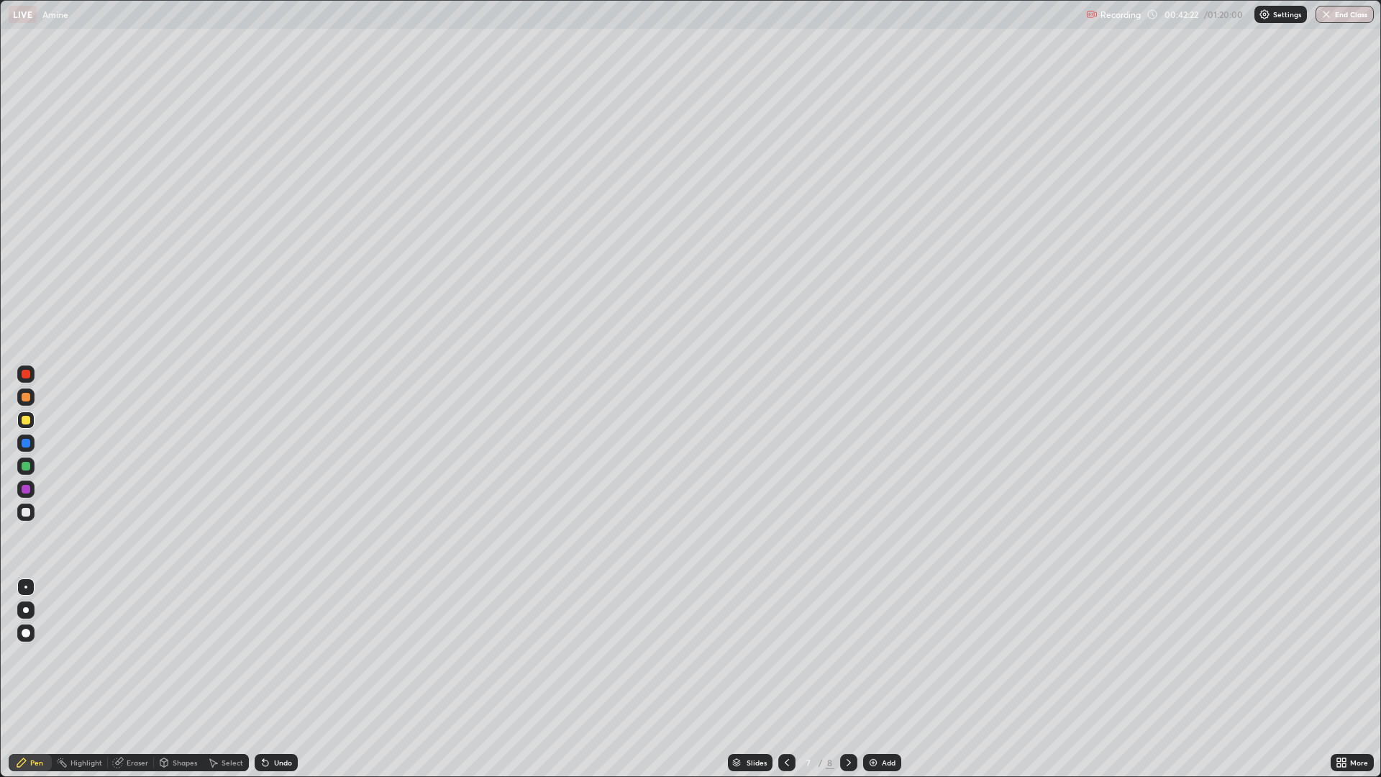
click at [33, 465] on div at bounding box center [25, 465] width 17 height 17
click at [24, 506] on div at bounding box center [25, 512] width 17 height 17
click at [875, 679] on img at bounding box center [873, 763] width 12 height 12
click at [33, 427] on div at bounding box center [25, 420] width 17 height 23
click at [133, 679] on div "Eraser" at bounding box center [138, 762] width 22 height 7
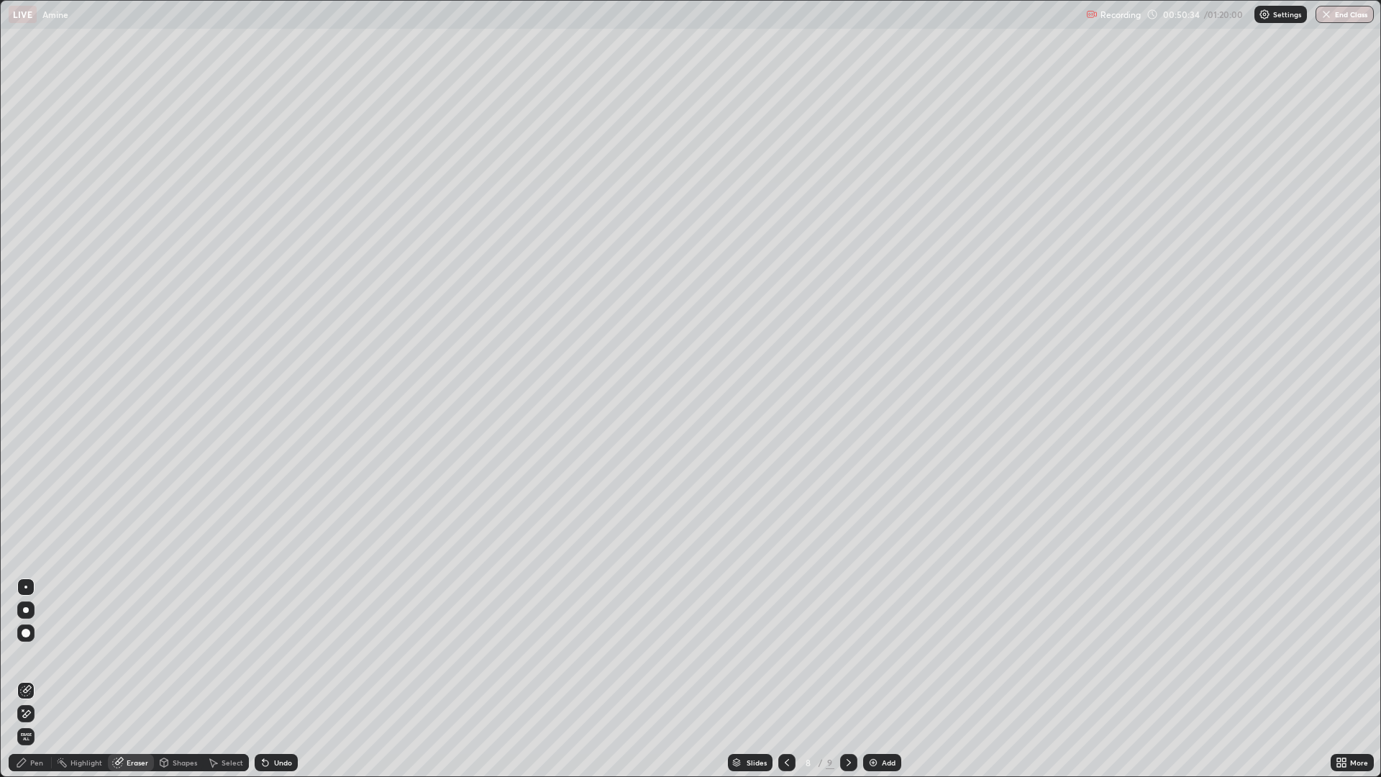
click at [22, 679] on icon at bounding box center [25, 690] width 9 height 9
click at [40, 679] on div "Pen" at bounding box center [36, 762] width 13 height 7
click at [26, 514] on div at bounding box center [26, 512] width 9 height 9
click at [27, 422] on div at bounding box center [26, 420] width 9 height 9
click at [31, 515] on div at bounding box center [25, 512] width 17 height 17
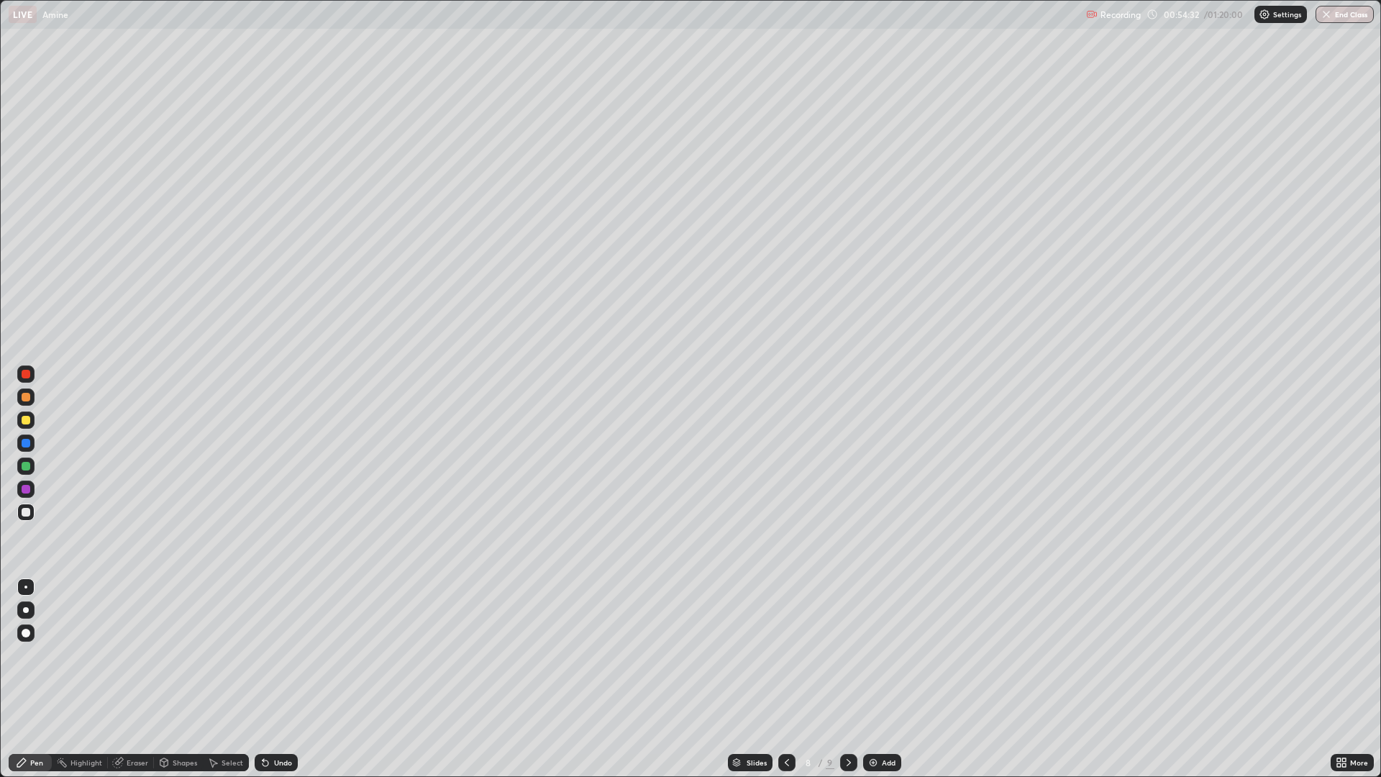
click at [140, 679] on div "Eraser" at bounding box center [138, 762] width 22 height 7
click at [25, 679] on icon at bounding box center [26, 691] width 12 height 12
click at [41, 679] on div "Pen" at bounding box center [36, 762] width 13 height 7
click at [26, 421] on div at bounding box center [26, 420] width 9 height 9
click at [22, 509] on div at bounding box center [26, 512] width 9 height 9
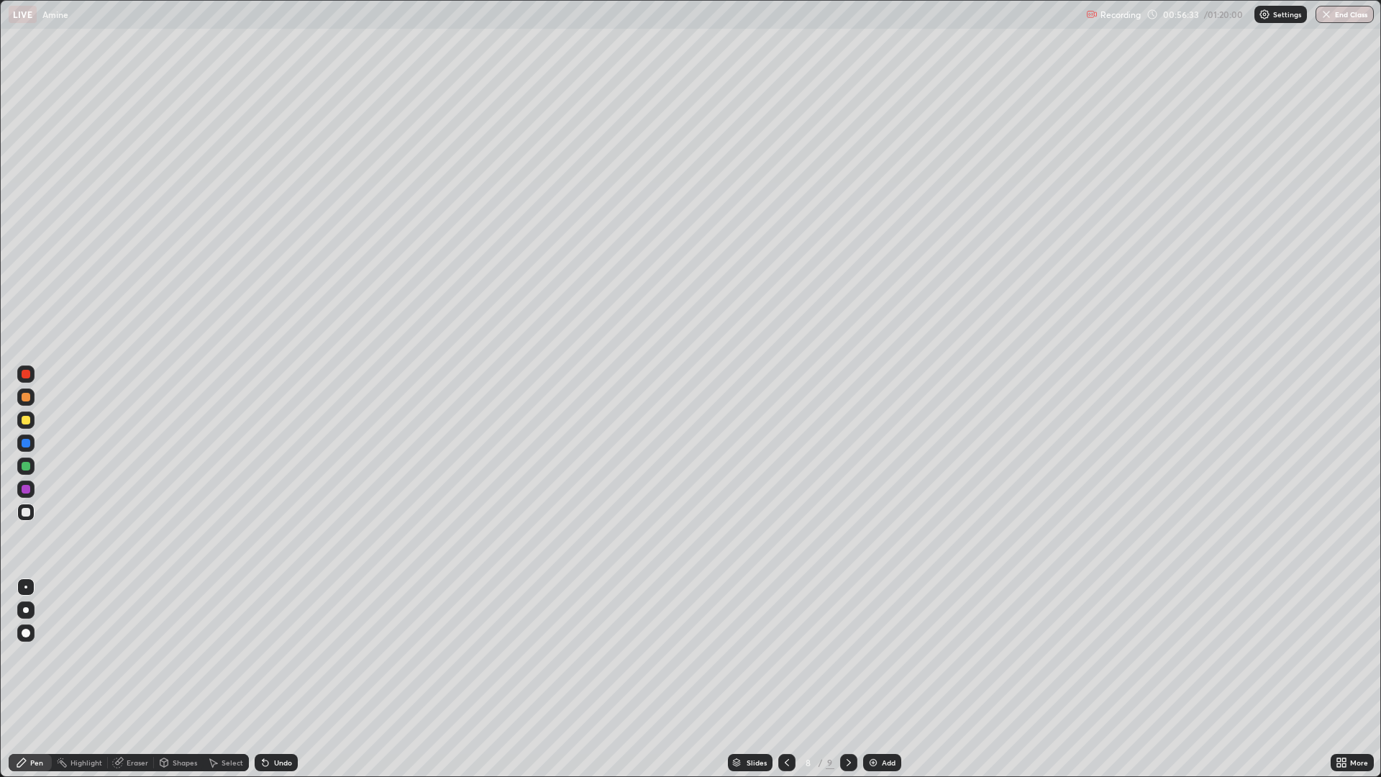
click at [24, 422] on div at bounding box center [26, 420] width 9 height 9
click at [24, 511] on div at bounding box center [26, 512] width 9 height 9
click at [135, 679] on div "Eraser" at bounding box center [138, 762] width 22 height 7
click at [26, 679] on icon at bounding box center [26, 691] width 12 height 12
click at [34, 679] on div "Pen" at bounding box center [36, 762] width 13 height 7
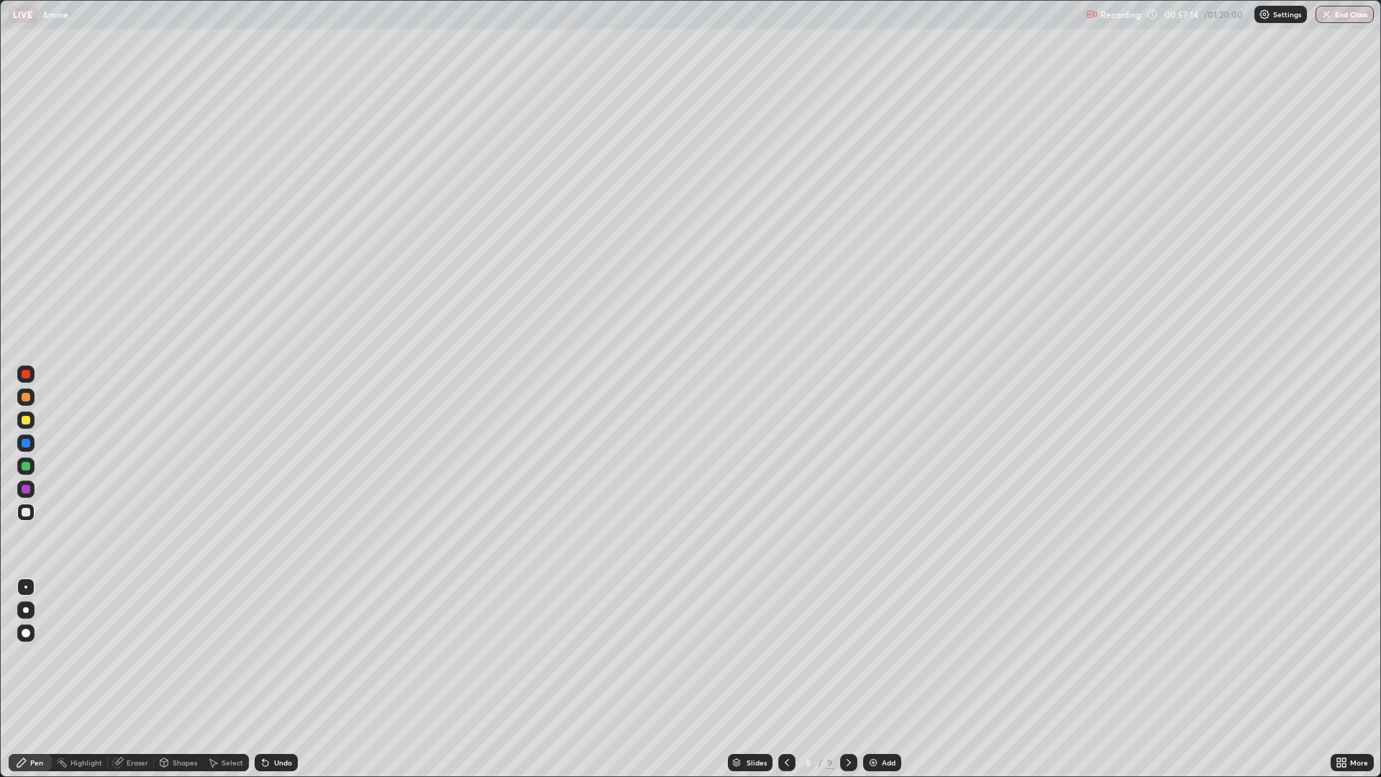
click at [132, 679] on div "Eraser" at bounding box center [138, 762] width 22 height 7
click at [26, 679] on icon at bounding box center [27, 689] width 8 height 7
click at [32, 679] on div "Pen" at bounding box center [30, 762] width 43 height 17
click at [27, 422] on div at bounding box center [26, 420] width 9 height 9
click at [27, 514] on div at bounding box center [26, 512] width 9 height 9
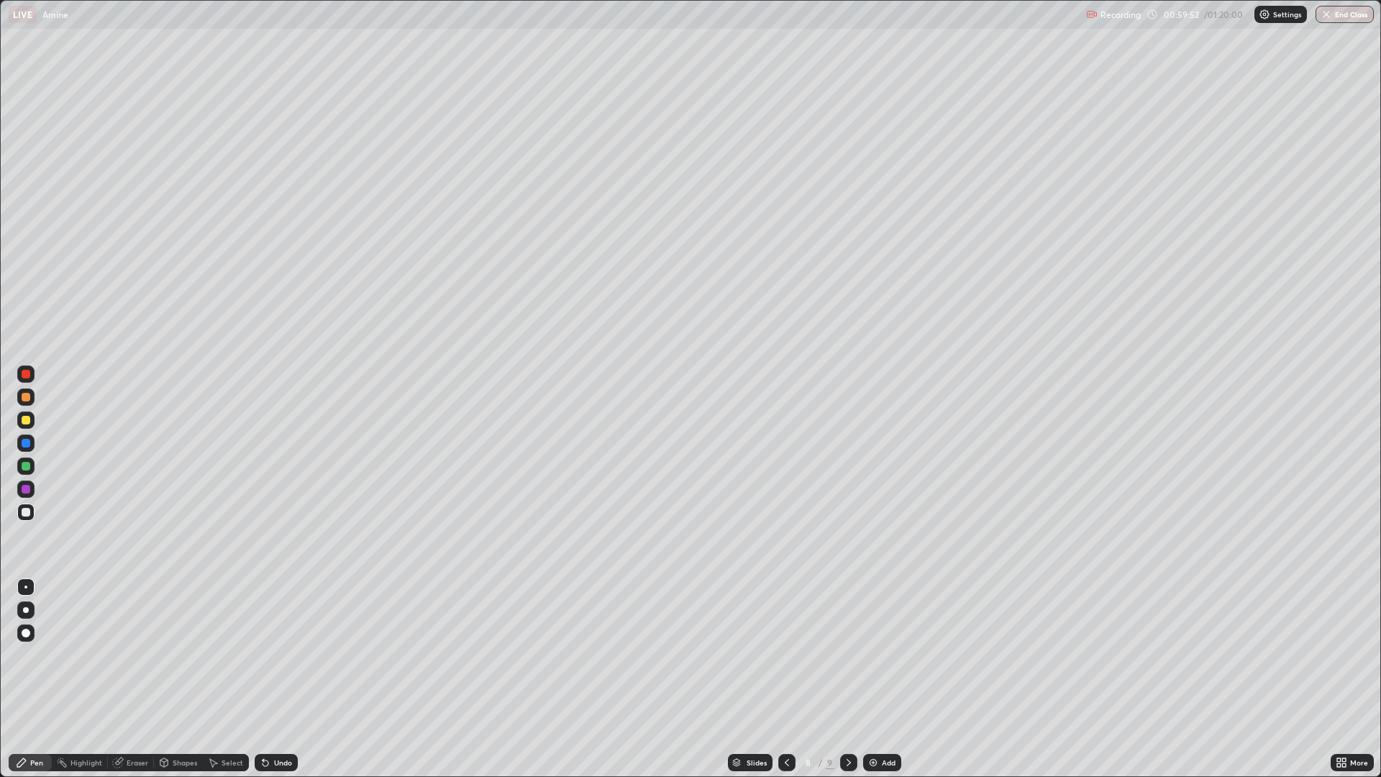
click at [24, 420] on div at bounding box center [26, 420] width 9 height 9
click at [29, 513] on div at bounding box center [26, 512] width 9 height 9
click at [24, 422] on div at bounding box center [26, 420] width 9 height 9
click at [24, 420] on div at bounding box center [26, 420] width 9 height 9
click at [878, 679] on div "Add" at bounding box center [882, 762] width 38 height 17
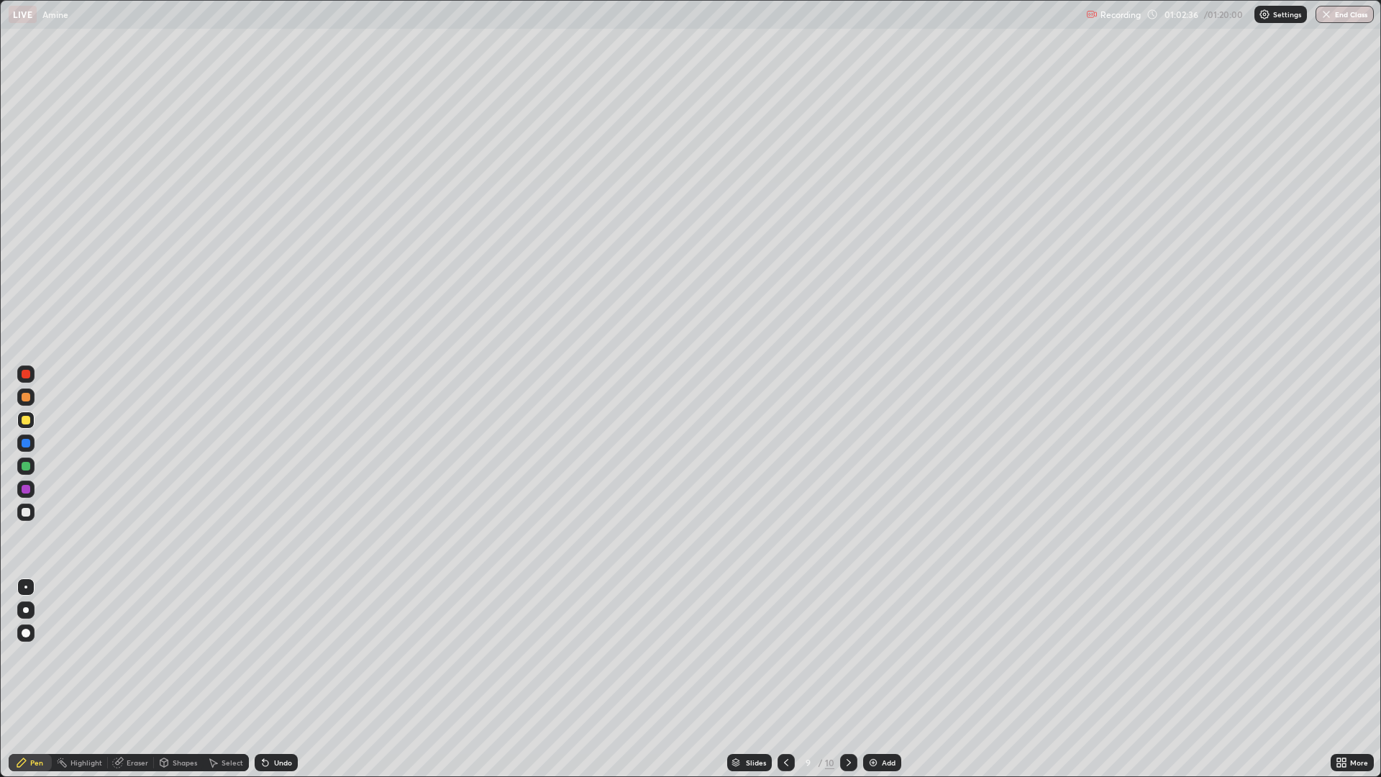
click at [25, 513] on div at bounding box center [26, 512] width 9 height 9
click at [25, 442] on div at bounding box center [26, 443] width 9 height 9
click at [24, 419] on div at bounding box center [26, 420] width 9 height 9
click at [129, 679] on div "Eraser" at bounding box center [138, 762] width 22 height 7
click at [26, 679] on icon at bounding box center [26, 691] width 12 height 12
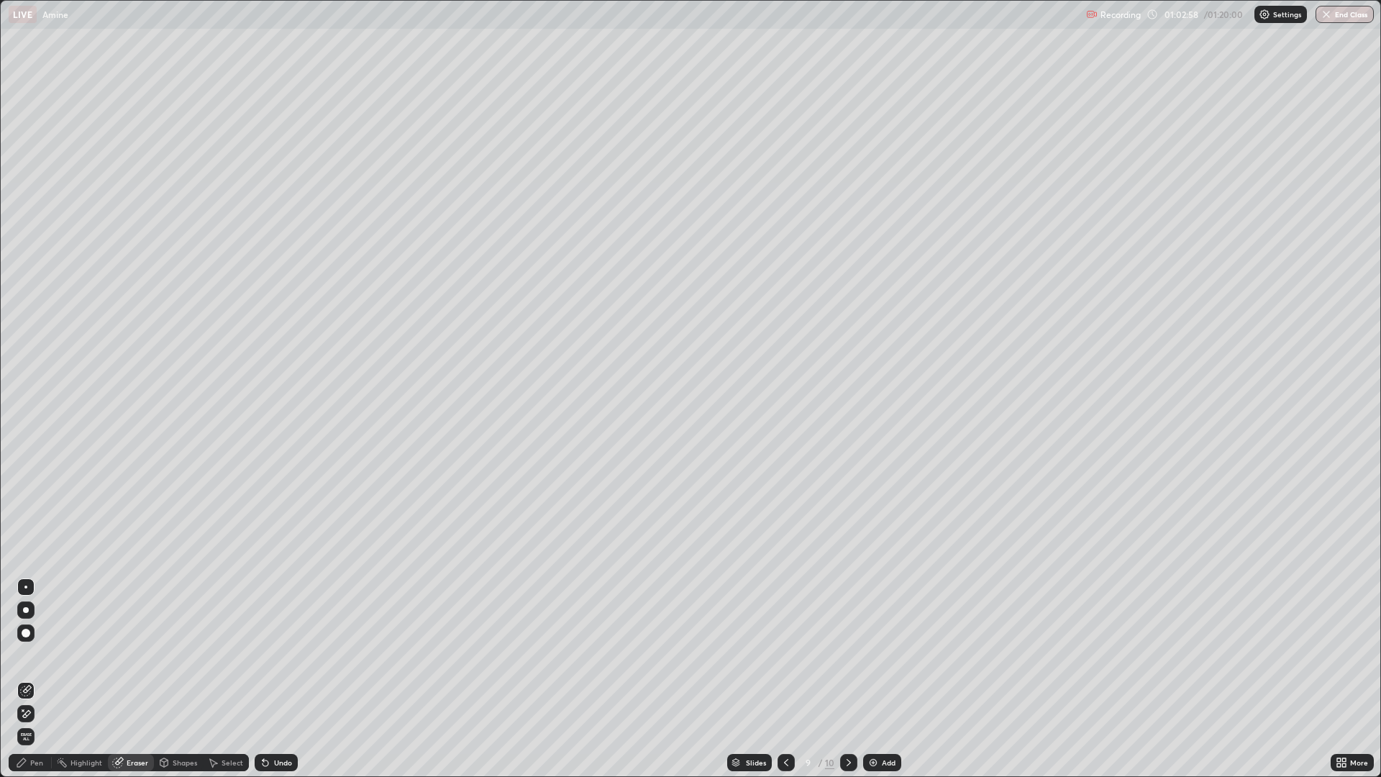
click at [37, 679] on div "Pen" at bounding box center [36, 762] width 13 height 7
click at [137, 679] on div "Eraser" at bounding box center [138, 762] width 22 height 7
click at [35, 679] on div "Pen" at bounding box center [36, 762] width 13 height 7
click at [29, 511] on div at bounding box center [26, 512] width 9 height 9
click at [139, 679] on div "Eraser" at bounding box center [138, 762] width 22 height 7
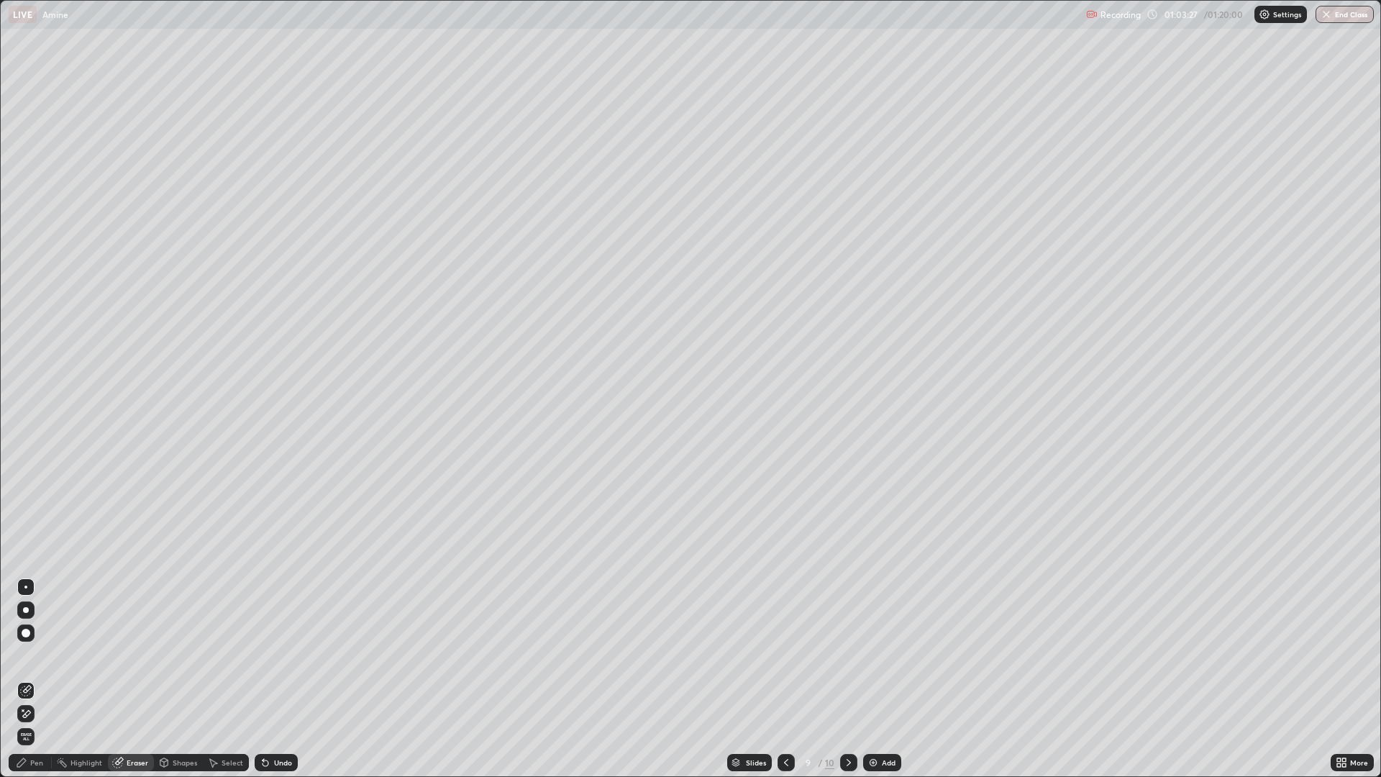
click at [41, 679] on div "Pen" at bounding box center [36, 762] width 13 height 7
click at [29, 465] on div at bounding box center [26, 466] width 9 height 9
click at [27, 445] on div at bounding box center [26, 443] width 9 height 9
click at [33, 510] on div at bounding box center [25, 512] width 17 height 17
click at [29, 419] on div at bounding box center [26, 420] width 9 height 9
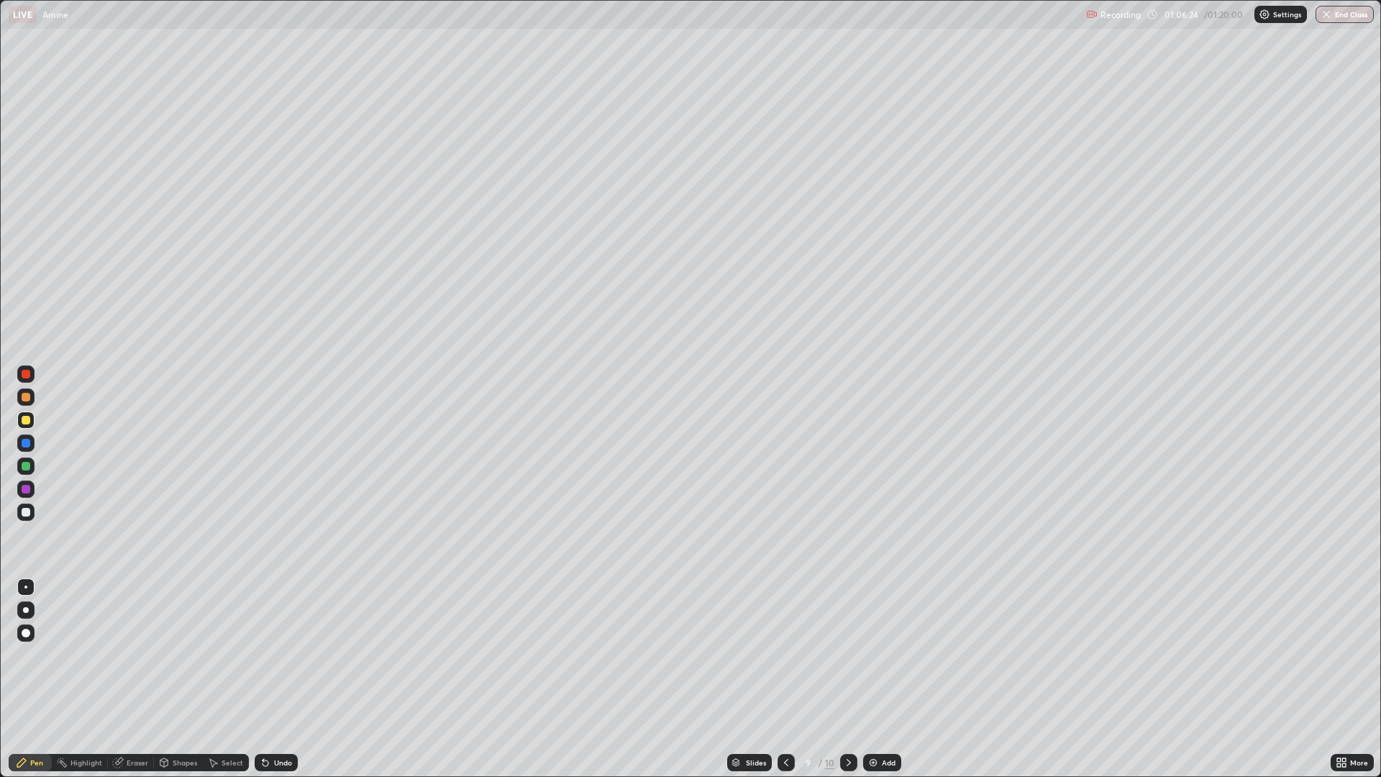
click at [1339, 679] on icon at bounding box center [1339, 760] width 4 height 4
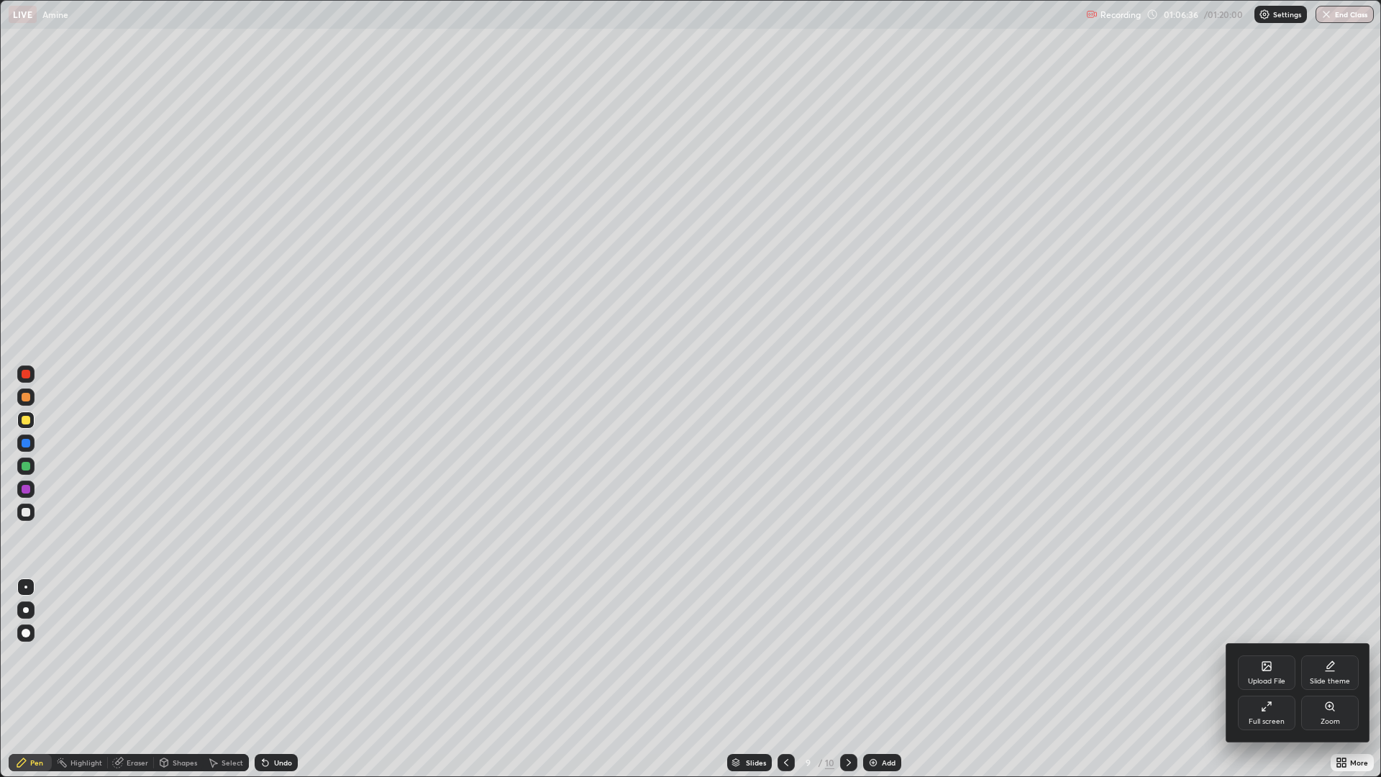
click at [1267, 679] on div "Full screen" at bounding box center [1267, 713] width 58 height 35
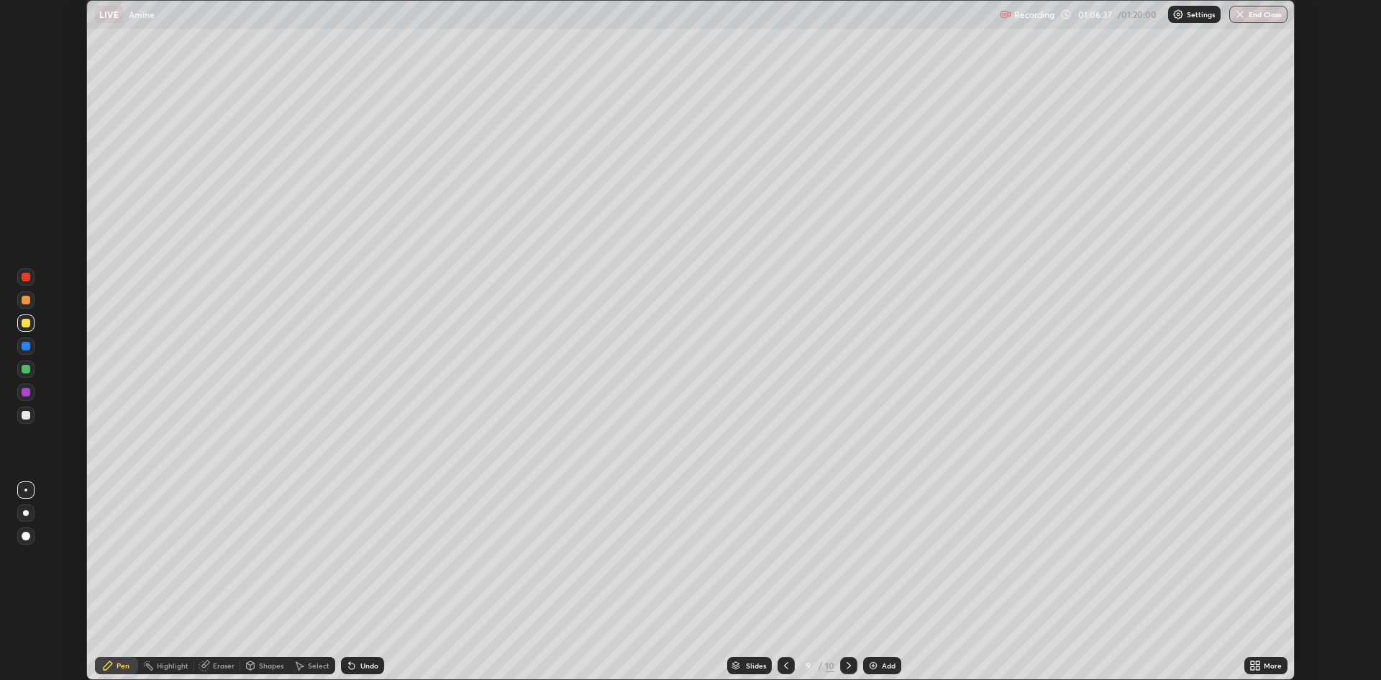
scroll to position [71251, 70550]
click at [1336, 401] on div "Setting up your live class" at bounding box center [690, 340] width 1381 height 680
click at [1252, 19] on button "End Class" at bounding box center [1258, 14] width 58 height 17
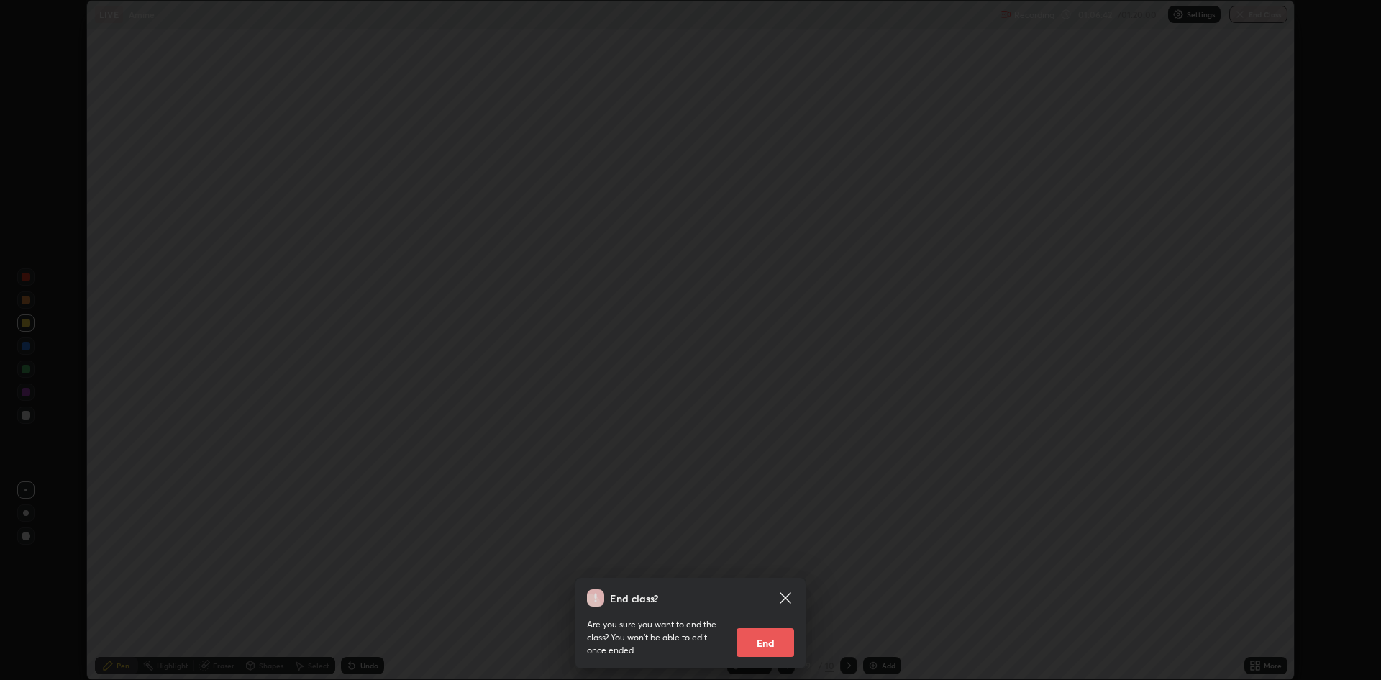
click at [765, 644] on button "End" at bounding box center [766, 642] width 58 height 29
